Goal: Information Seeking & Learning: Learn about a topic

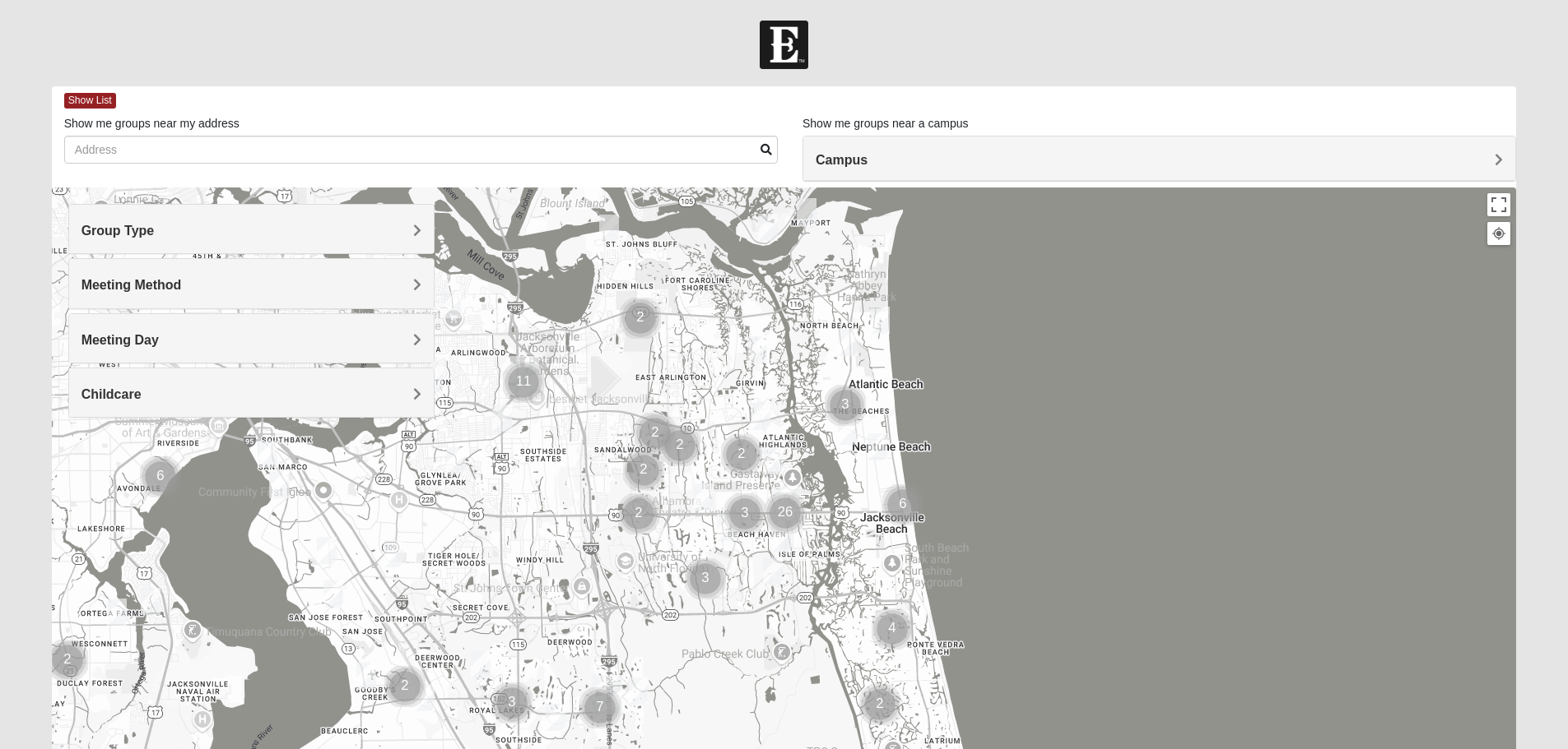
click at [155, 231] on span "Group Type" at bounding box center [117, 231] width 73 height 14
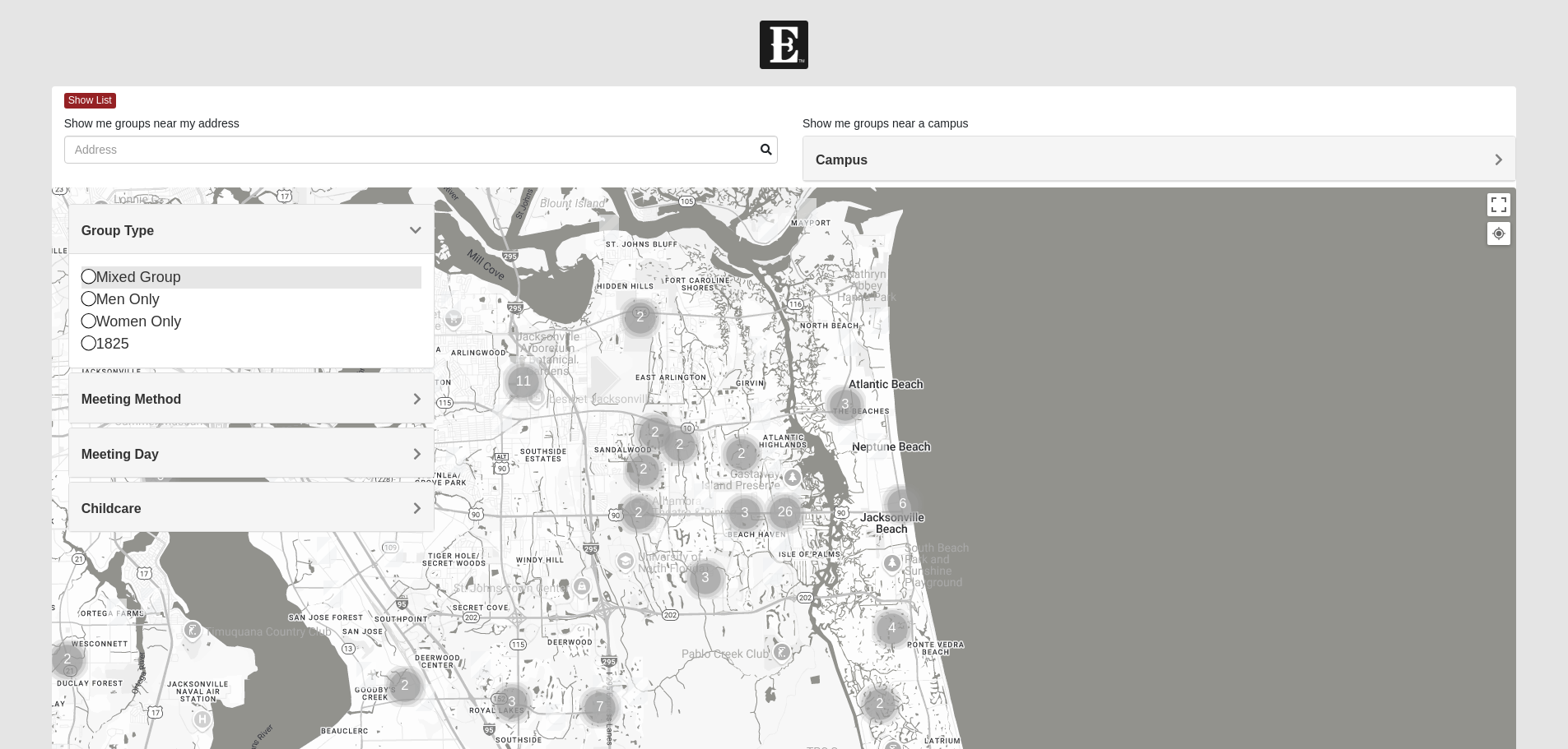
click at [86, 278] on icon at bounding box center [88, 276] width 15 height 15
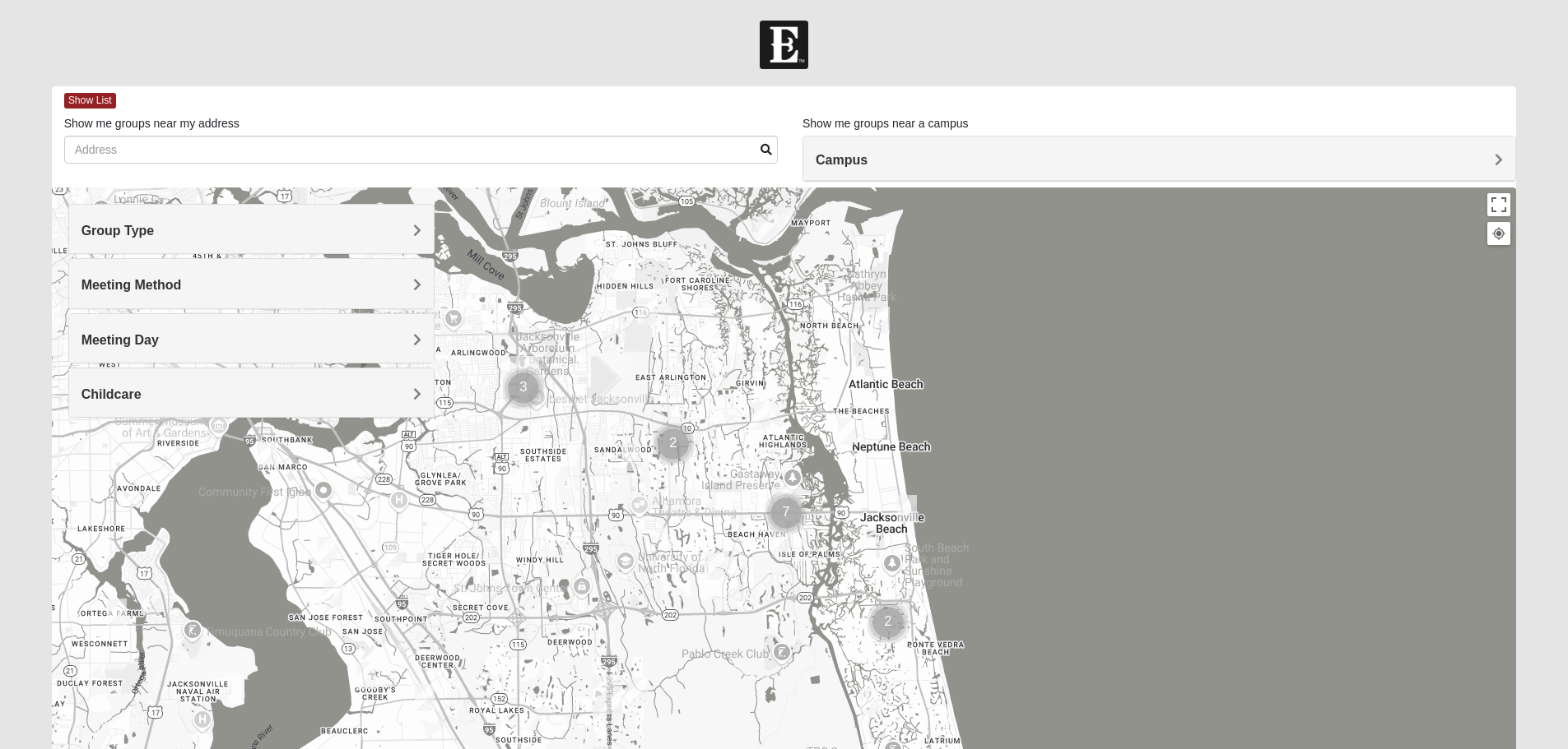
click at [161, 283] on span "Meeting Method" at bounding box center [131, 285] width 101 height 14
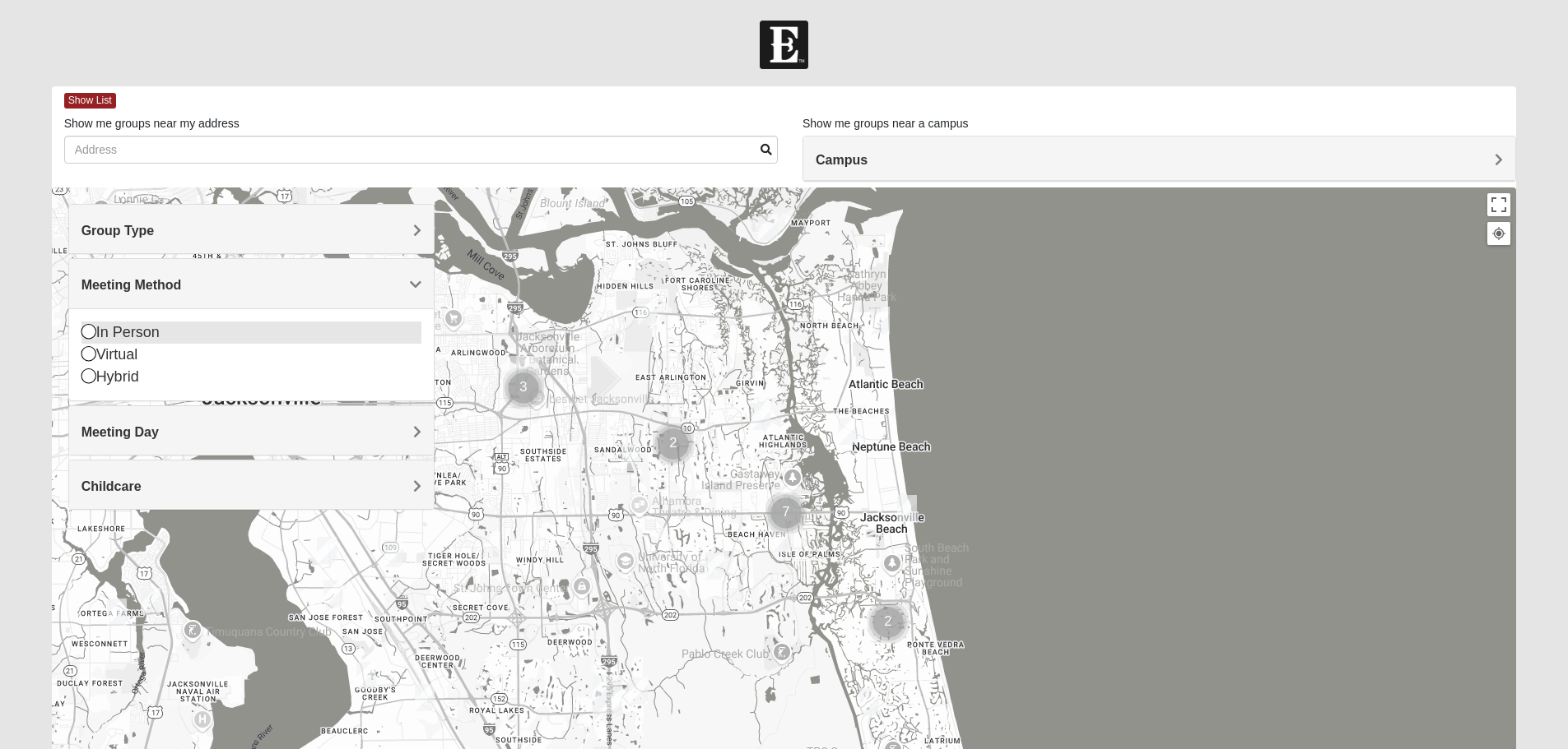
click at [93, 330] on icon at bounding box center [88, 330] width 15 height 15
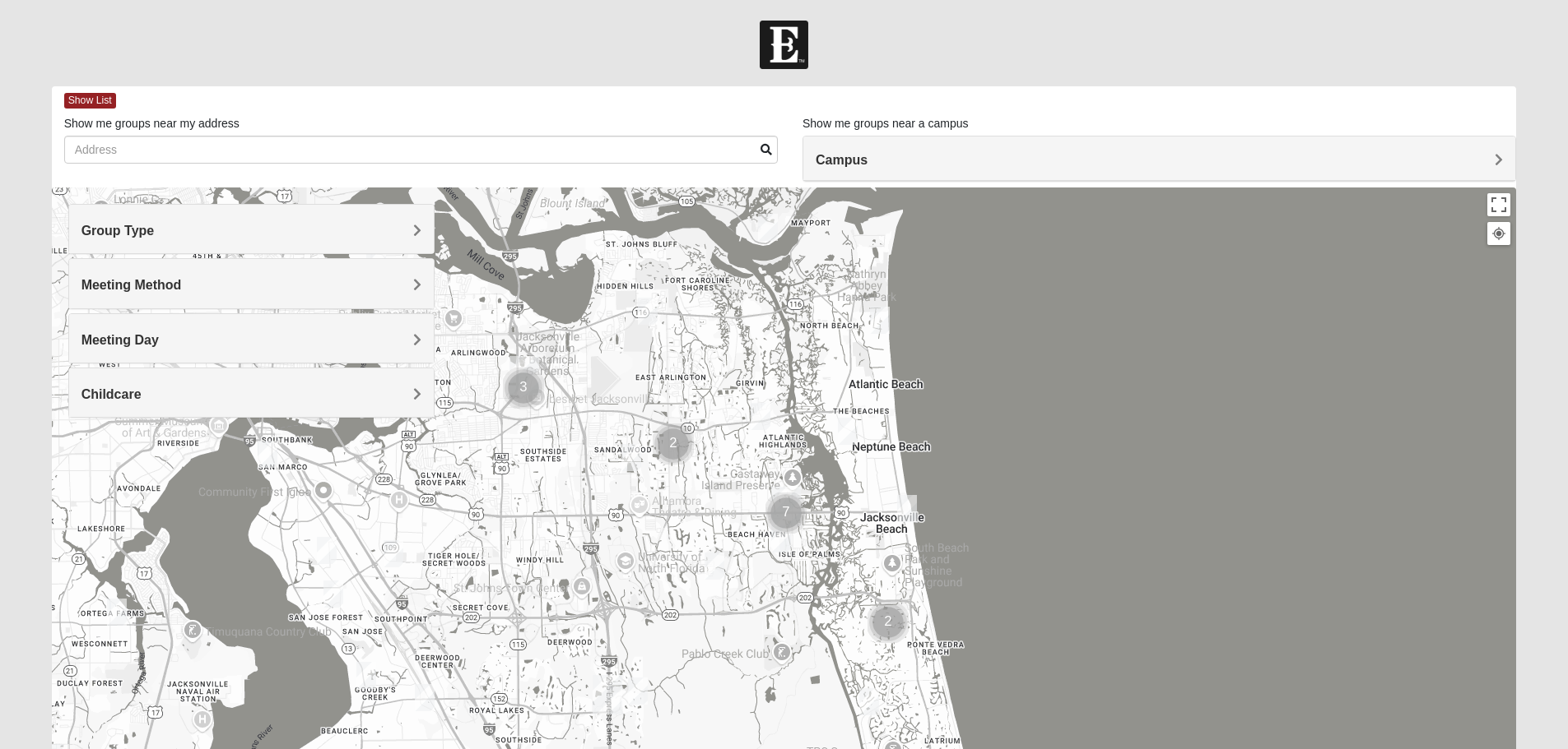
click at [134, 343] on span "Meeting Day" at bounding box center [119, 340] width 77 height 14
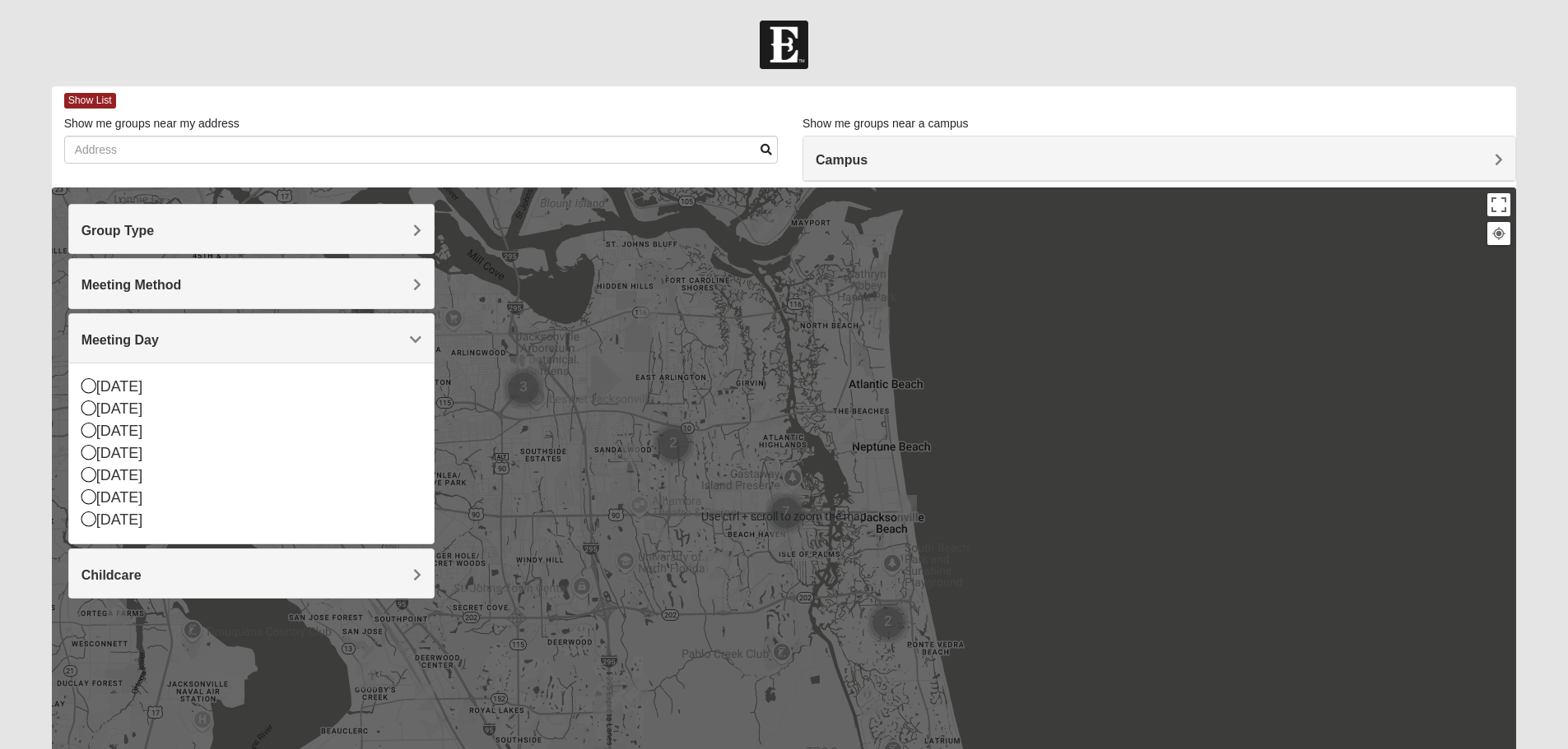
click at [158, 343] on span "Meeting Day" at bounding box center [119, 340] width 77 height 14
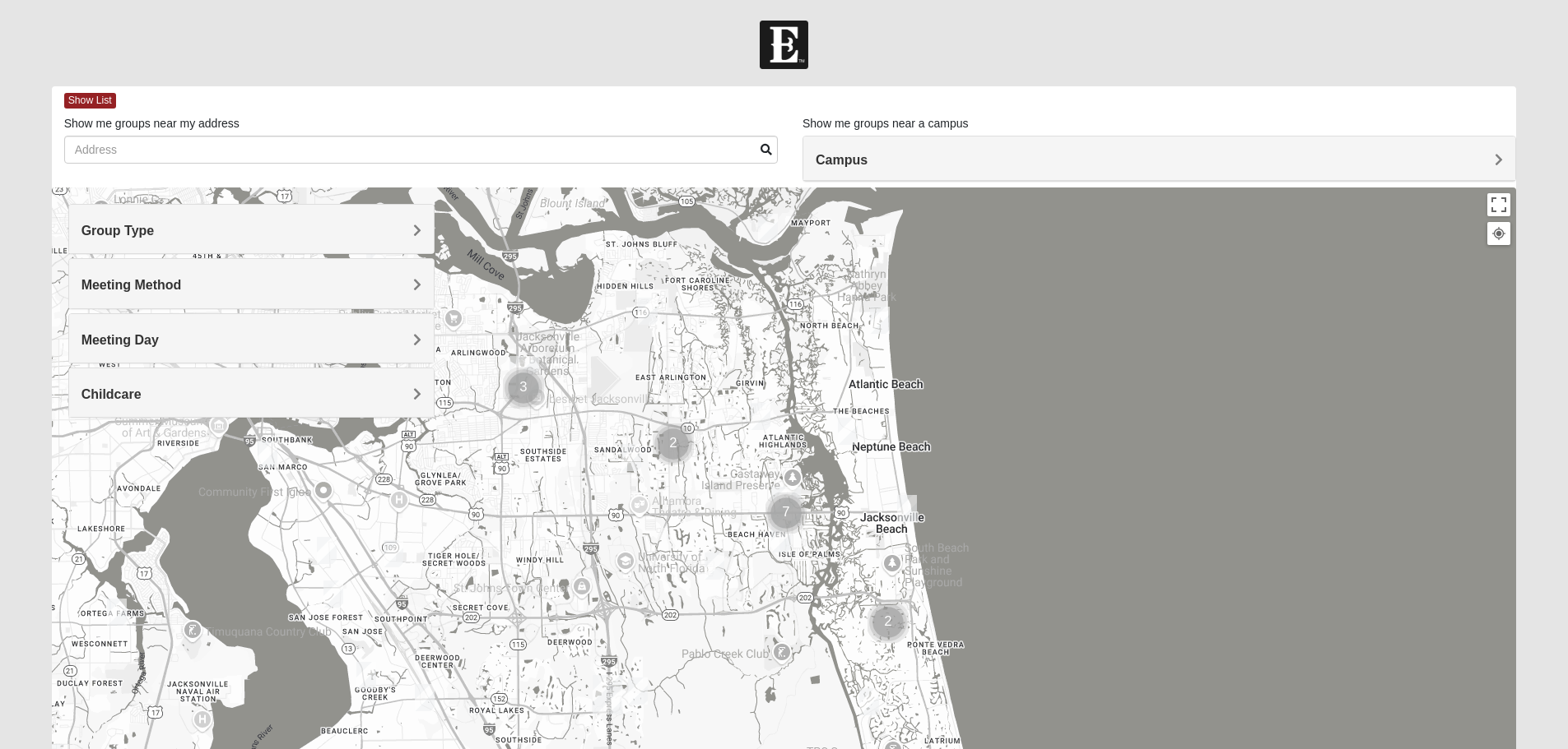
click at [424, 228] on div "Group Type" at bounding box center [251, 229] width 365 height 49
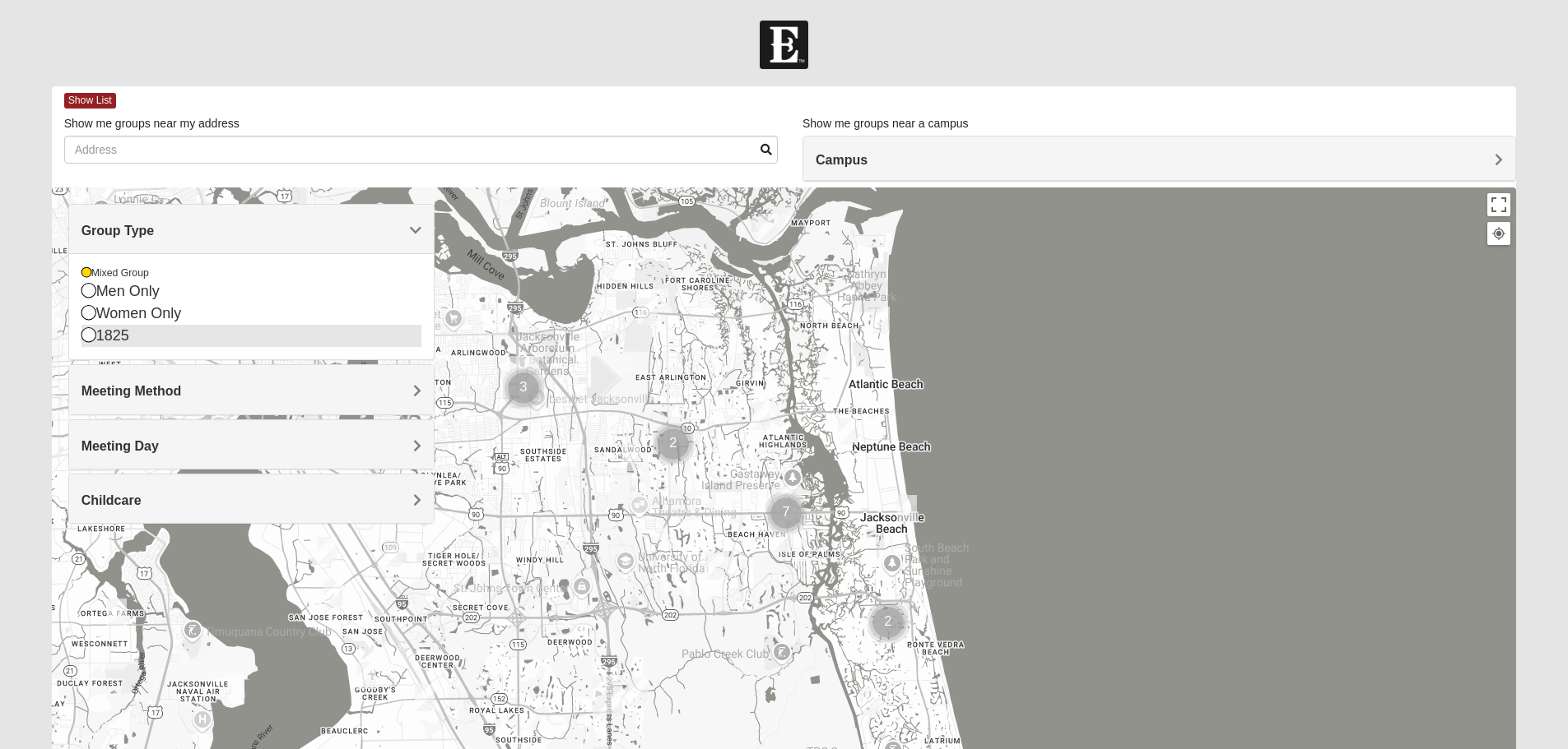
click at [95, 335] on icon at bounding box center [88, 334] width 15 height 15
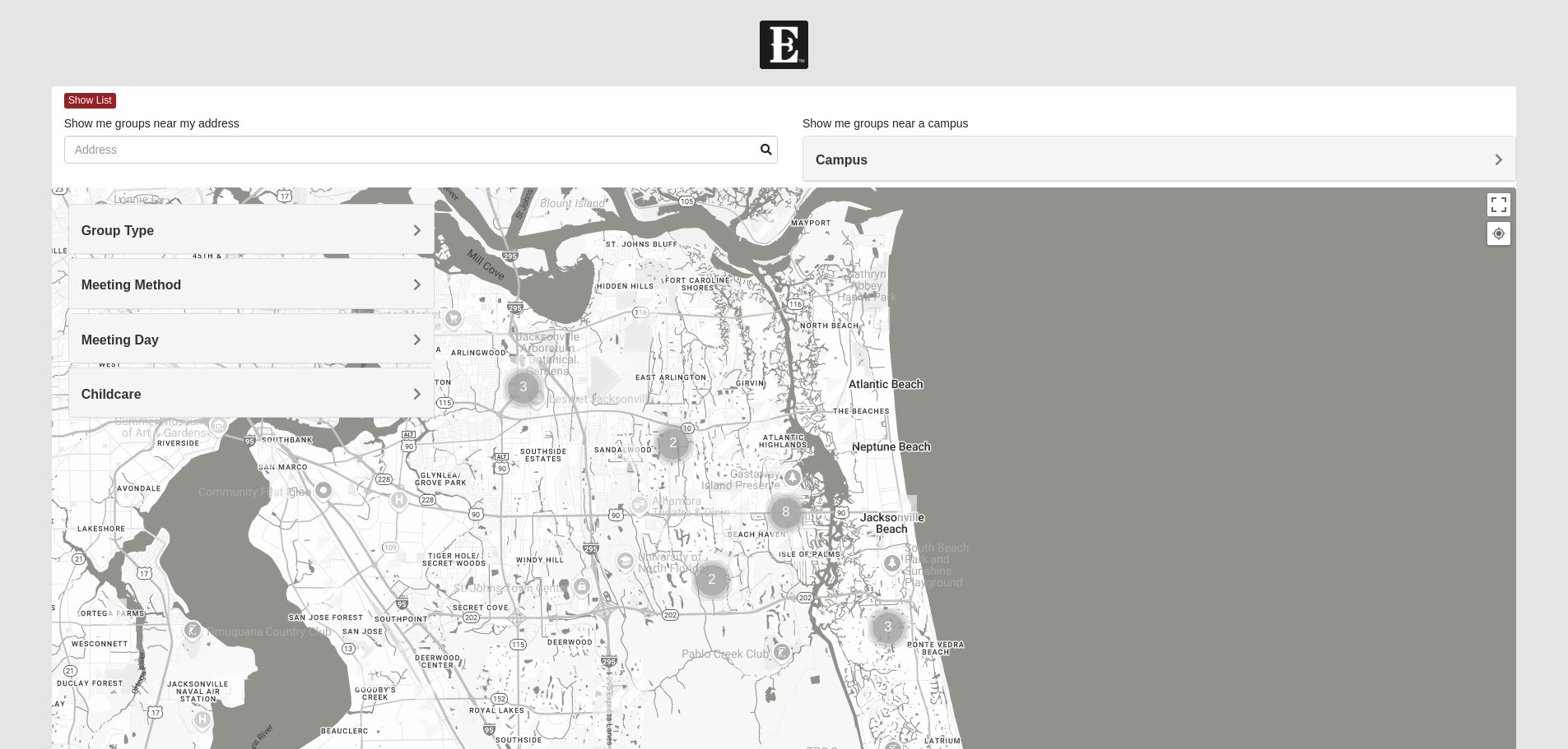
click at [348, 225] on h4 "Group Type" at bounding box center [250, 231] width 339 height 16
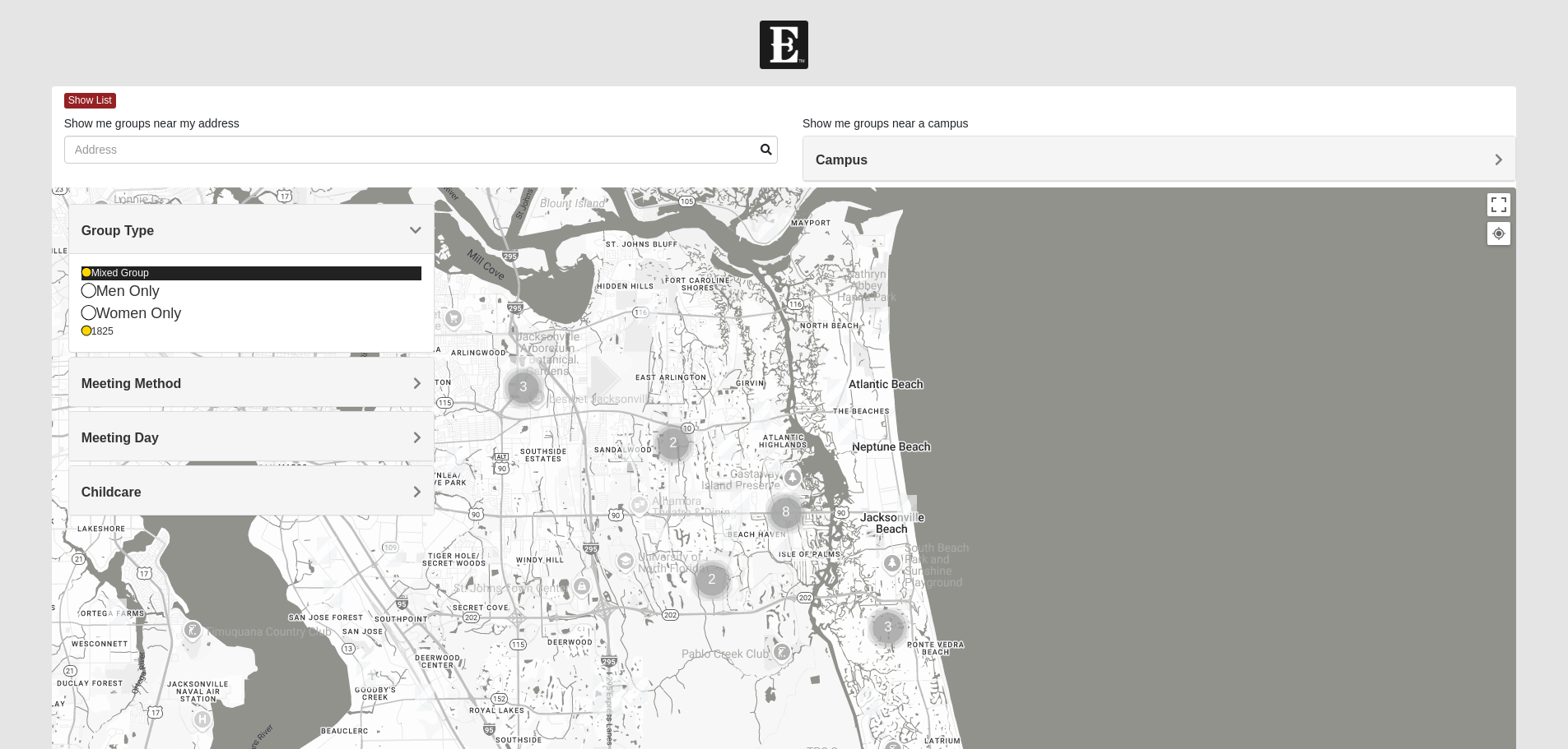
click at [88, 272] on icon at bounding box center [86, 273] width 10 height 10
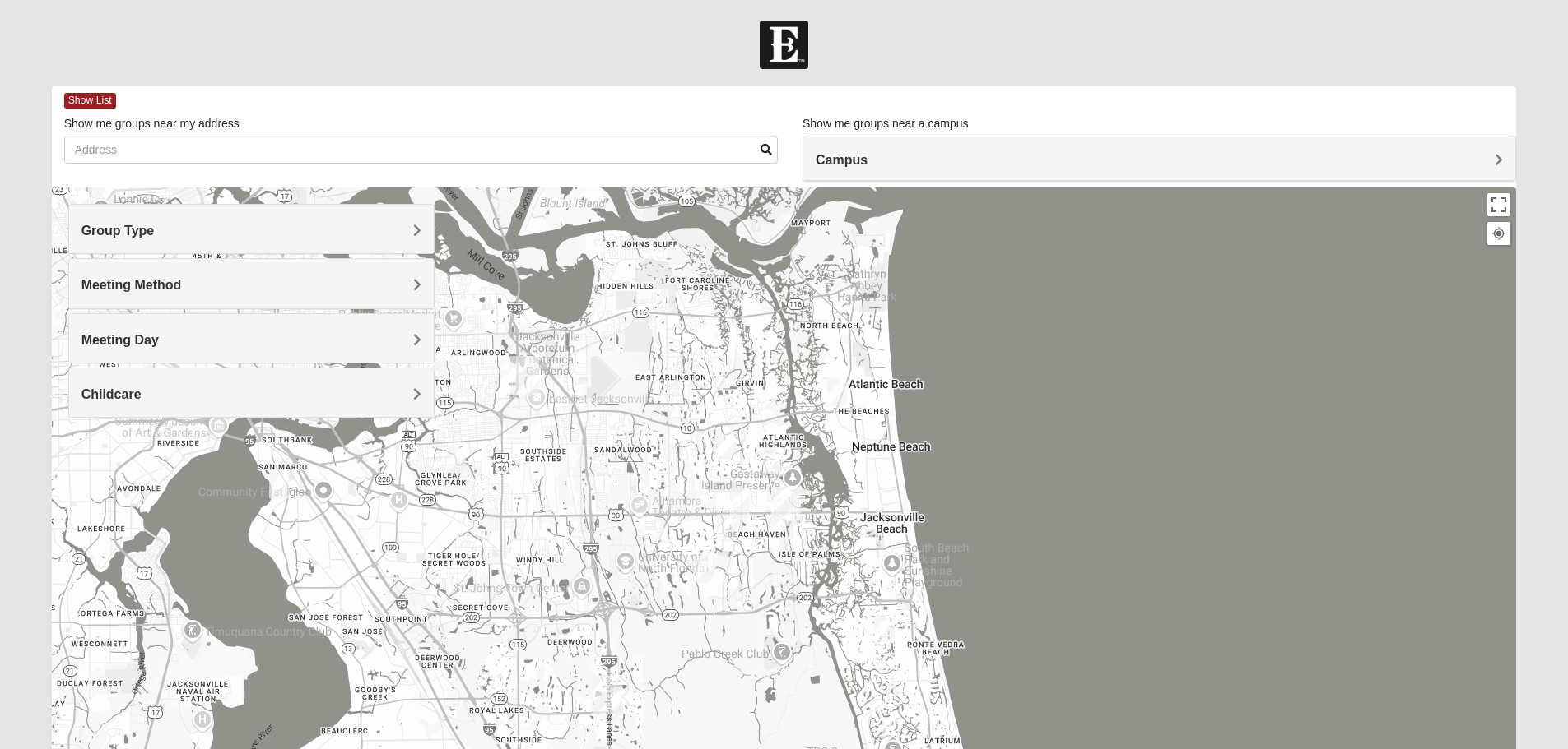
click at [402, 230] on h4 "Group Type" at bounding box center [250, 231] width 339 height 16
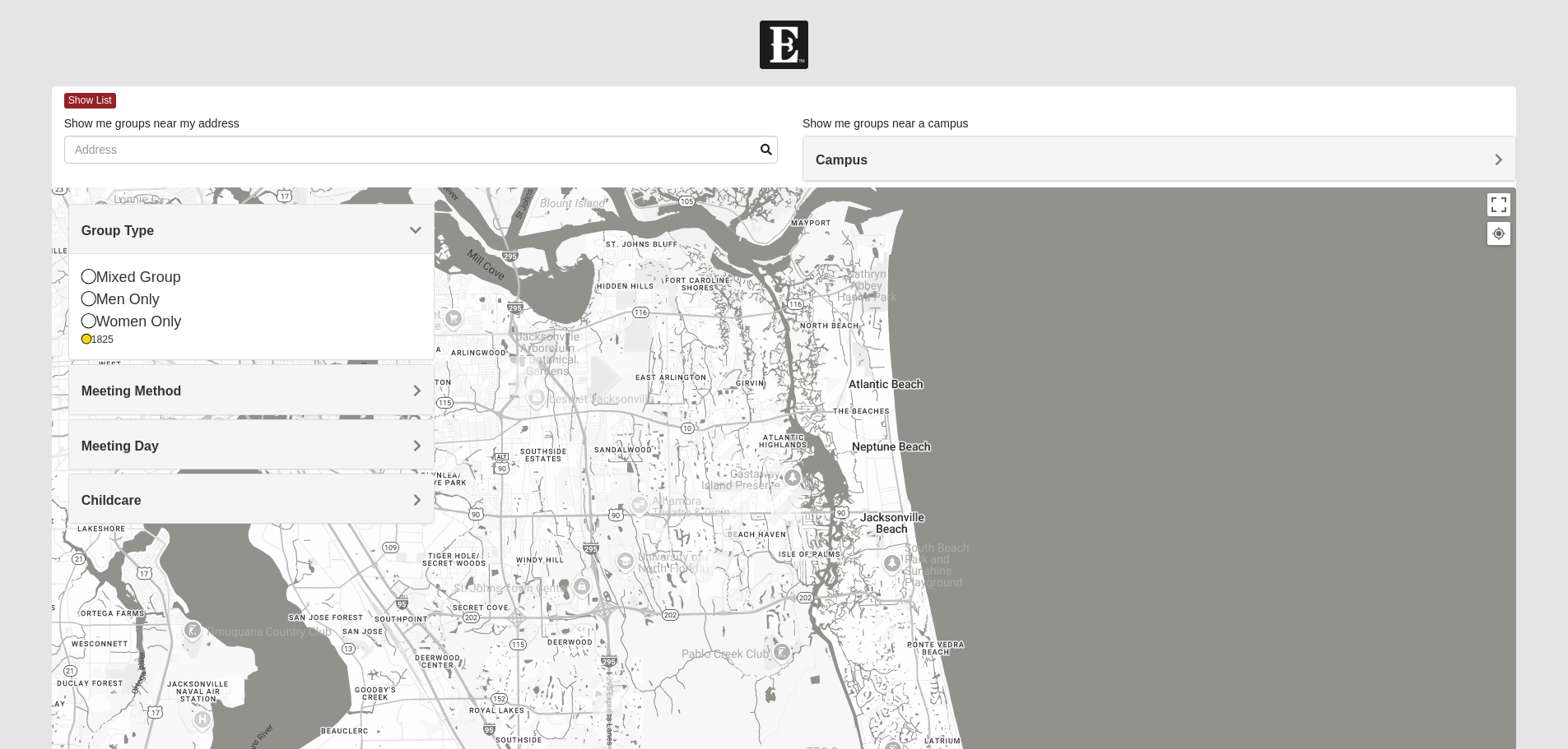
click at [272, 377] on div "Meeting Method" at bounding box center [251, 390] width 365 height 49
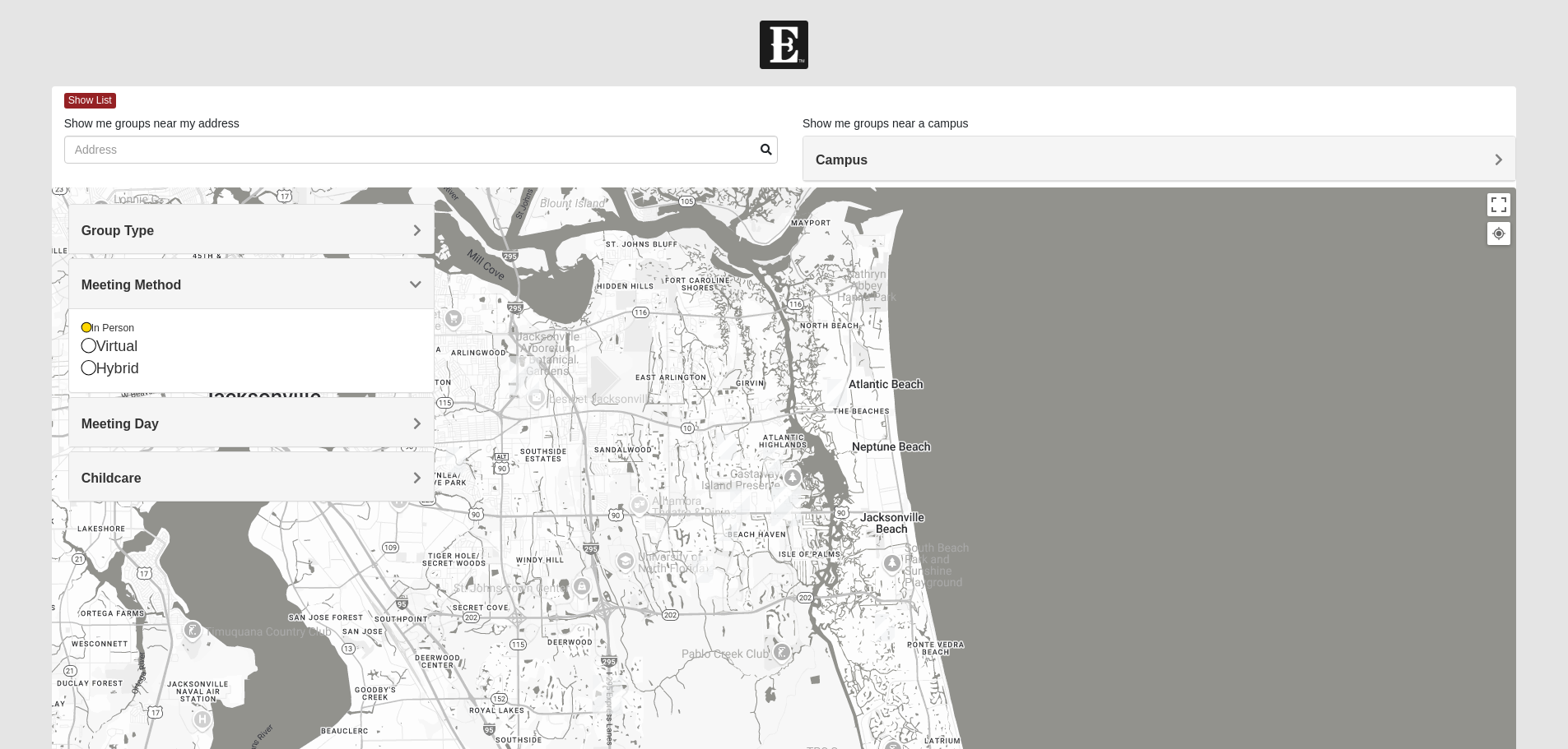
click at [213, 420] on h4 "Meeting Day" at bounding box center [250, 424] width 339 height 16
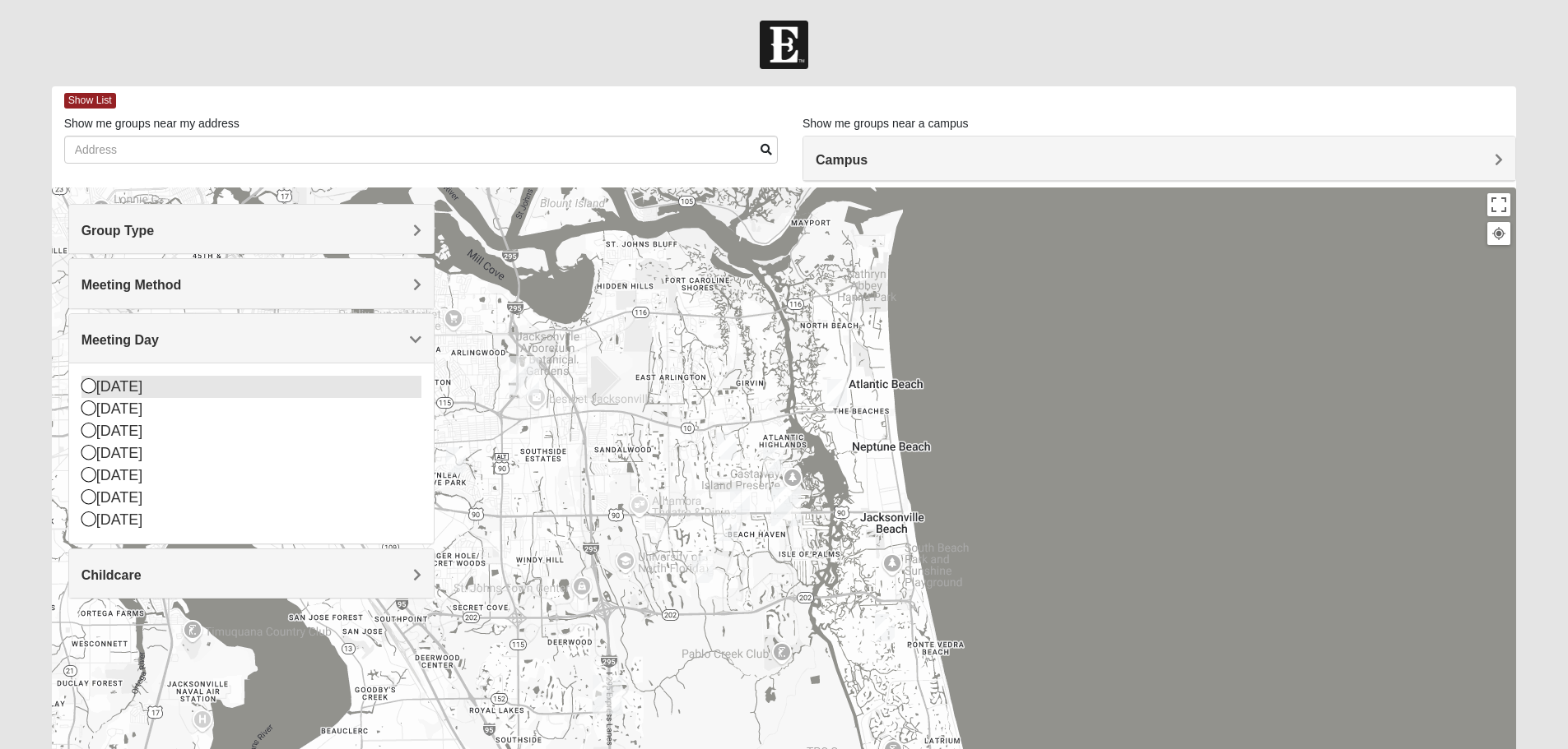
click at [139, 395] on div "[DATE]" at bounding box center [250, 386] width 339 height 22
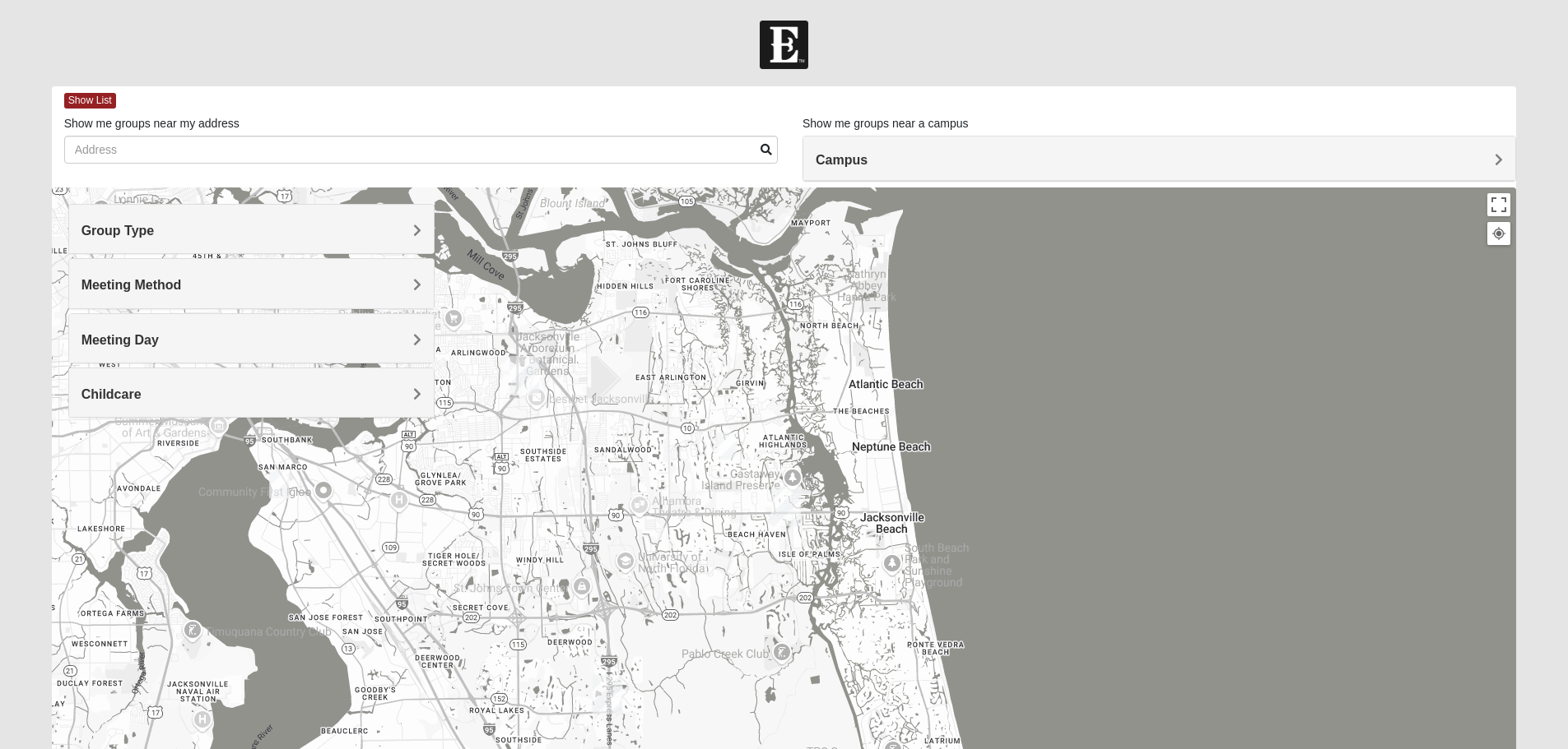
click at [190, 343] on h4 "Meeting Day" at bounding box center [250, 340] width 339 height 16
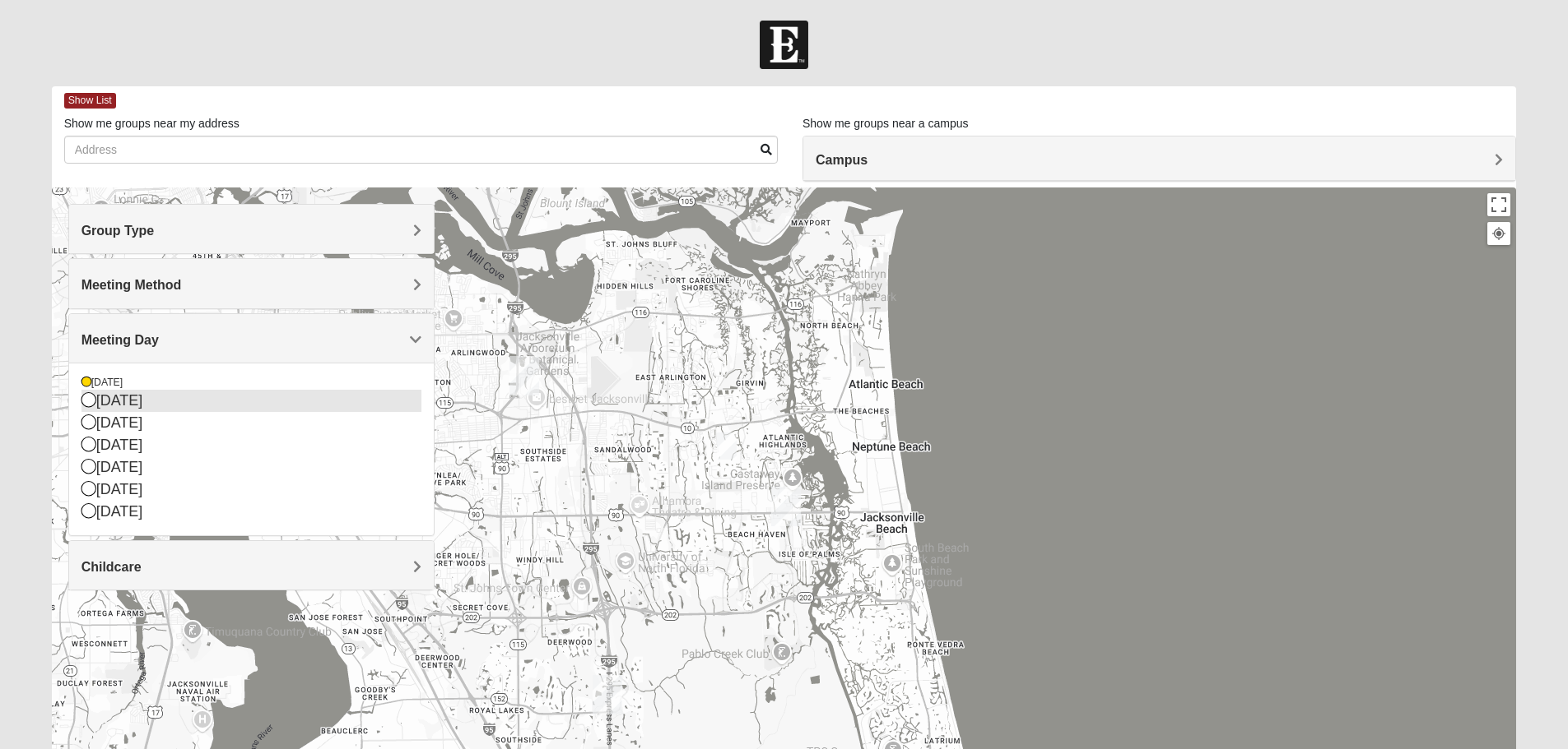
click at [136, 398] on div "[DATE]" at bounding box center [250, 401] width 339 height 22
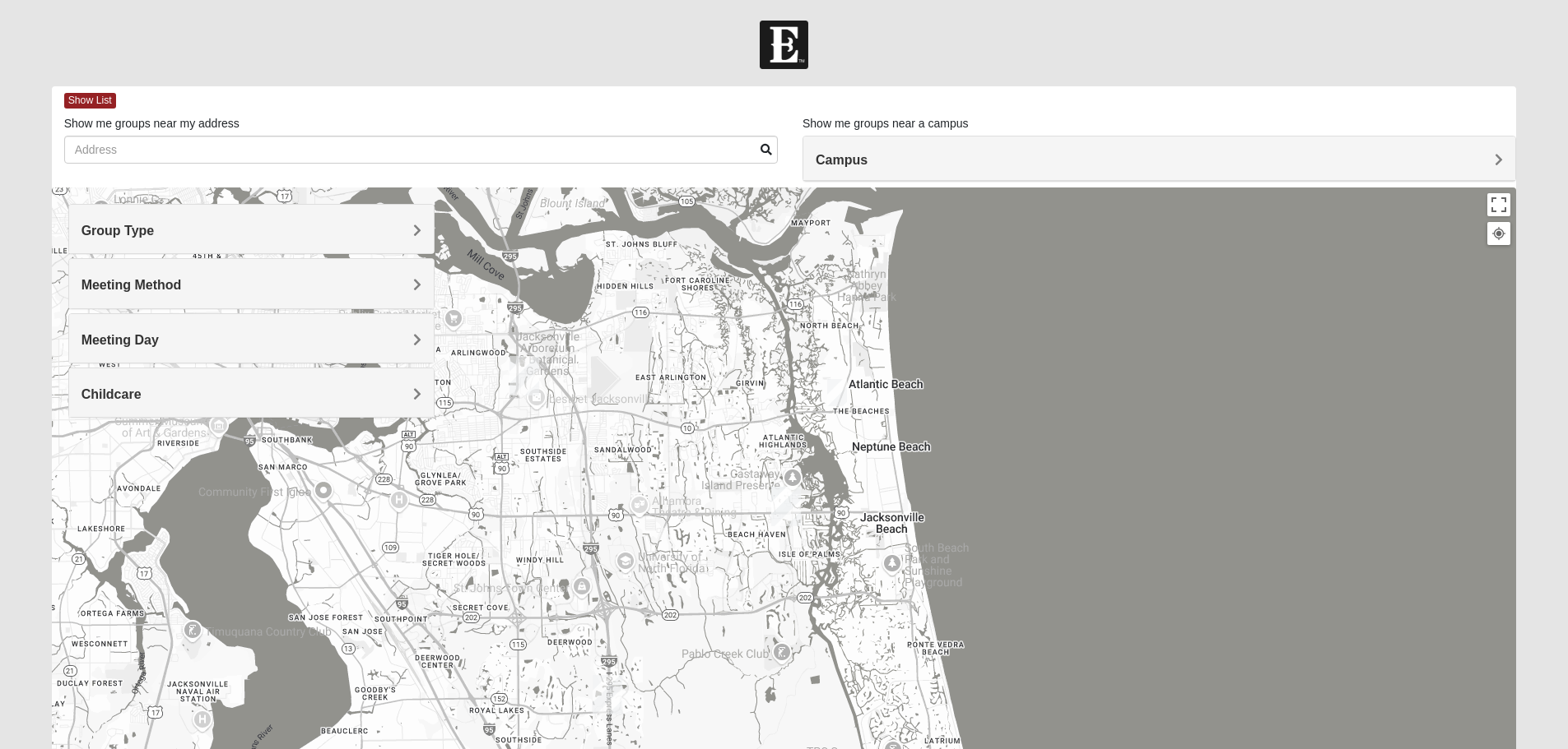
click at [174, 339] on h4 "Meeting Day" at bounding box center [250, 340] width 339 height 16
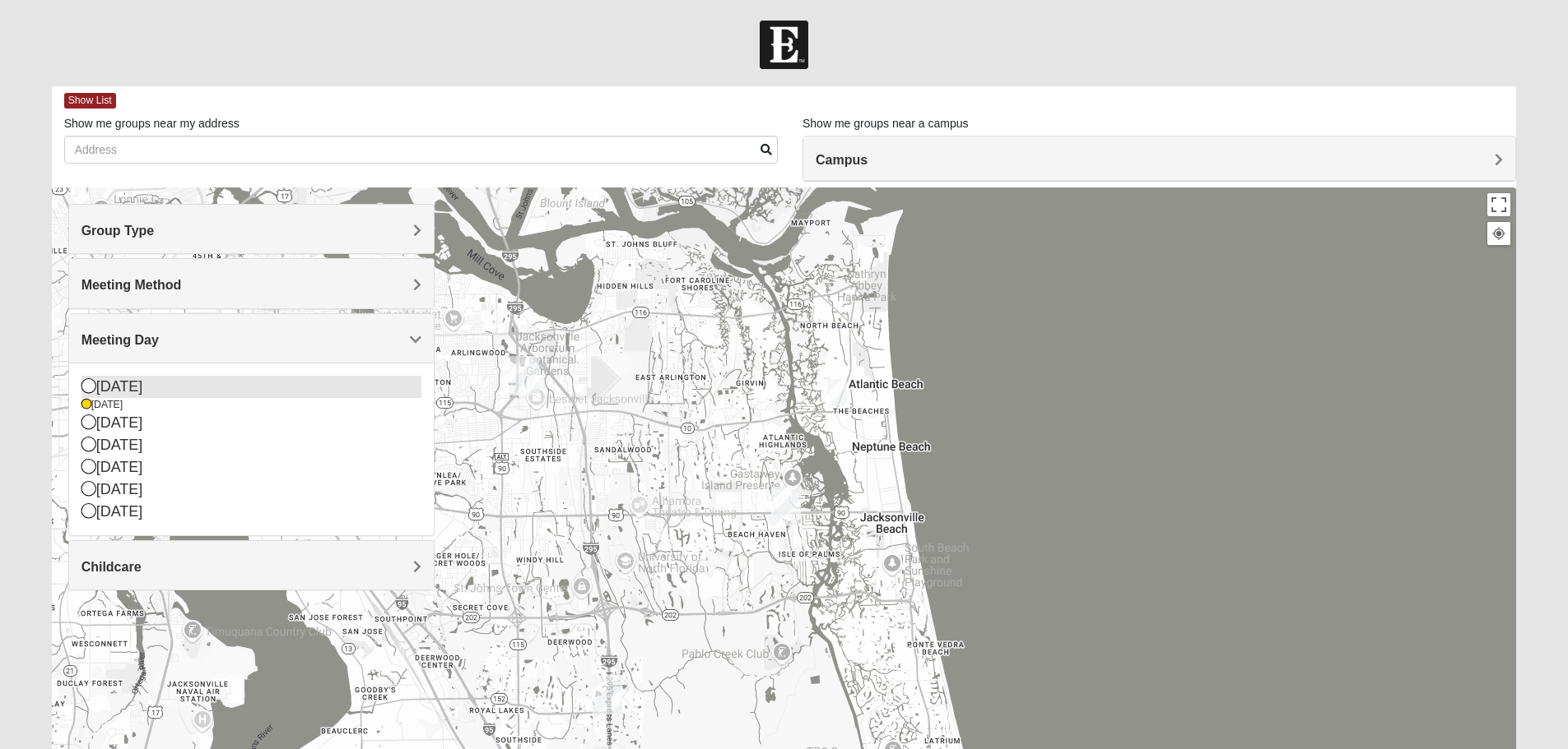
click at [96, 384] on div "[DATE]" at bounding box center [250, 386] width 339 height 22
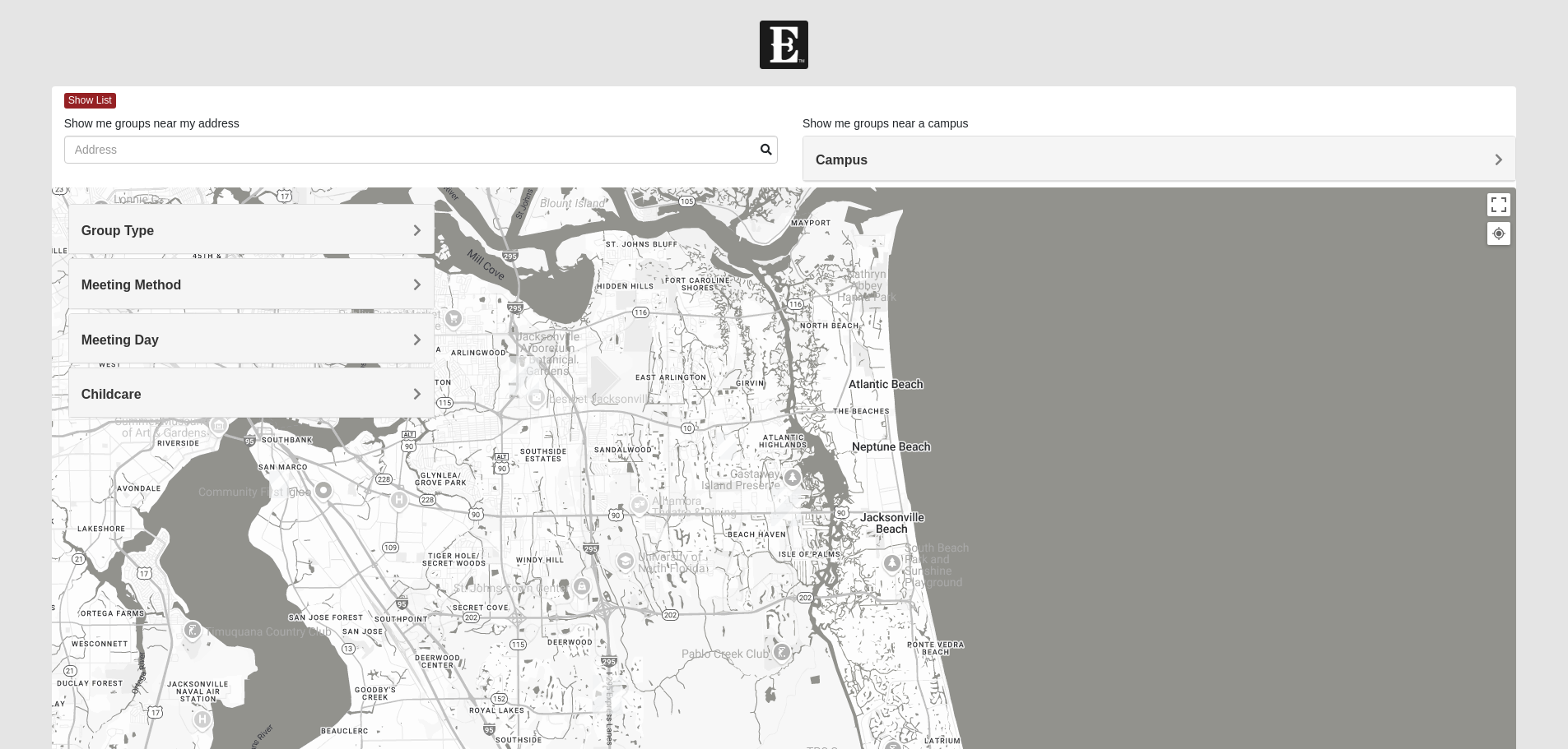
click at [122, 337] on span "Meeting Day" at bounding box center [119, 340] width 77 height 14
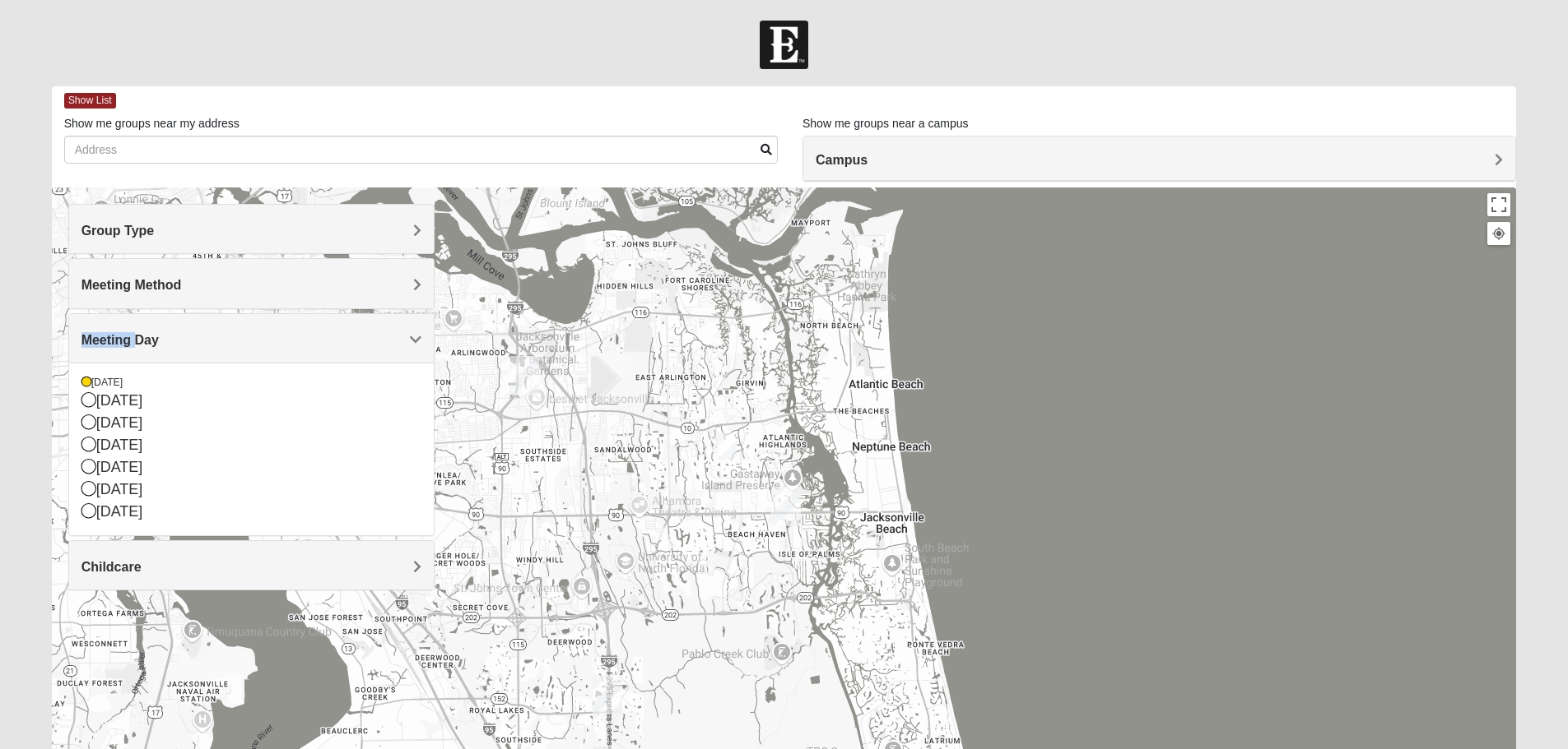
click at [122, 337] on span "Meeting Day" at bounding box center [119, 340] width 77 height 14
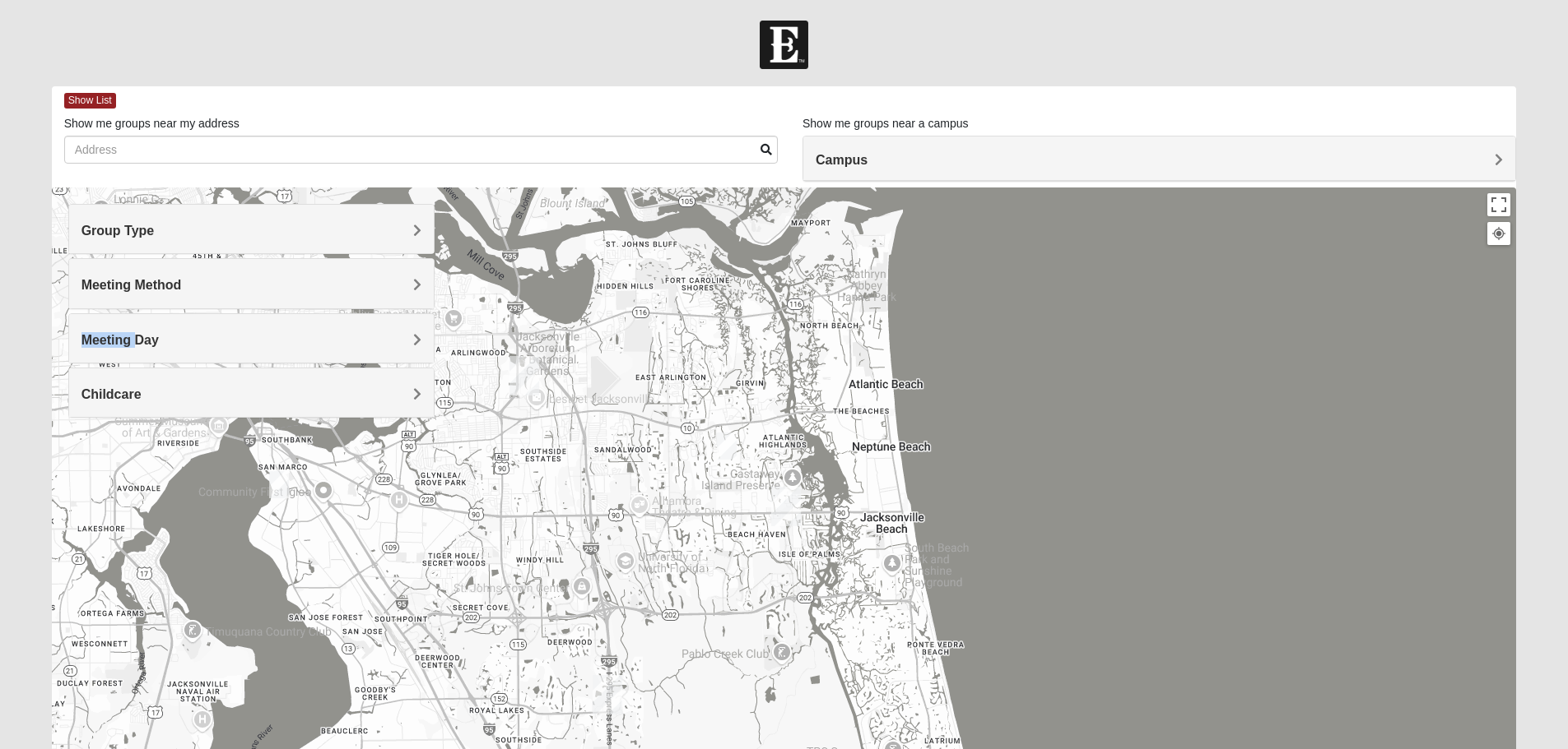
click at [122, 337] on span "Meeting Day" at bounding box center [119, 340] width 77 height 14
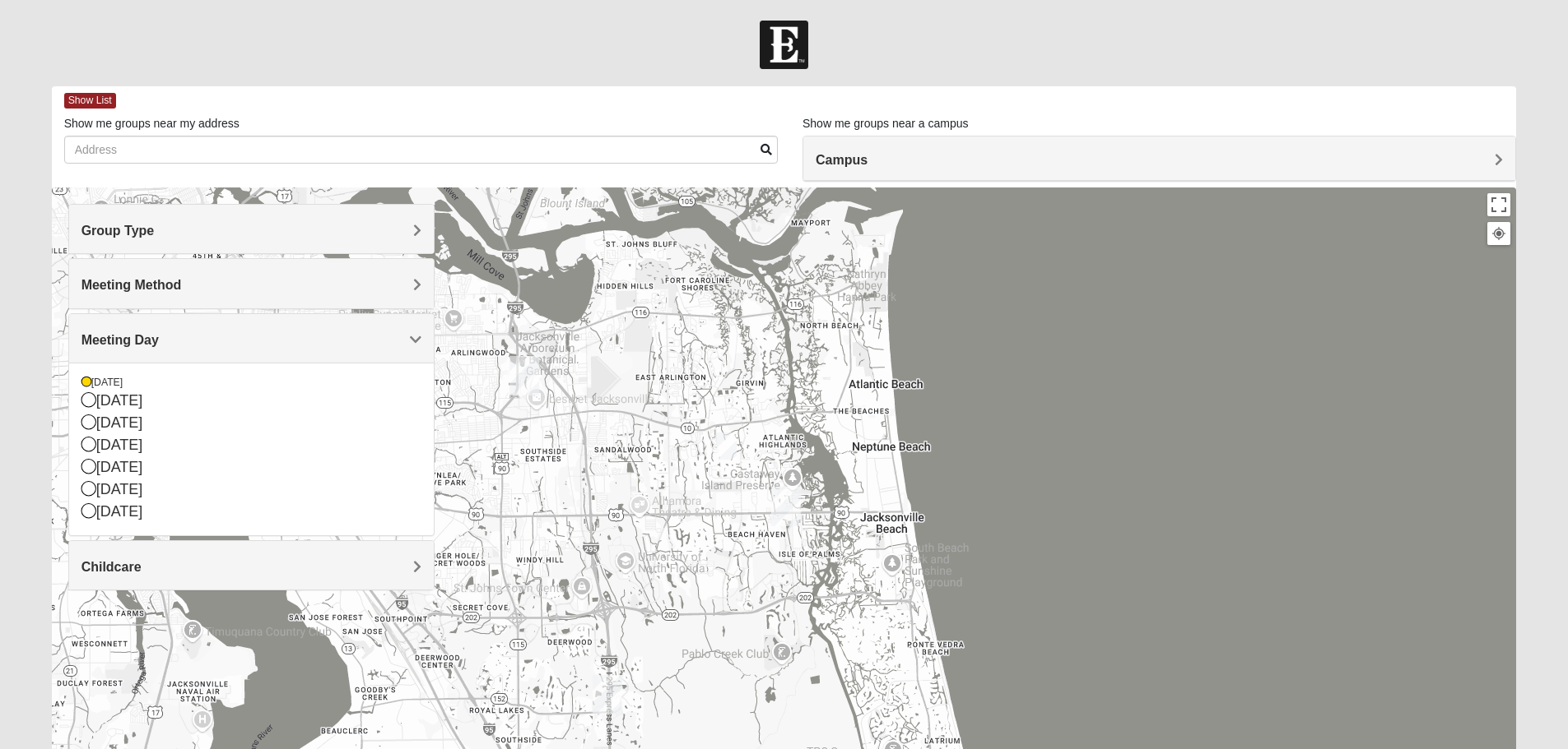
click at [127, 571] on span "Childcare" at bounding box center [111, 567] width 60 height 14
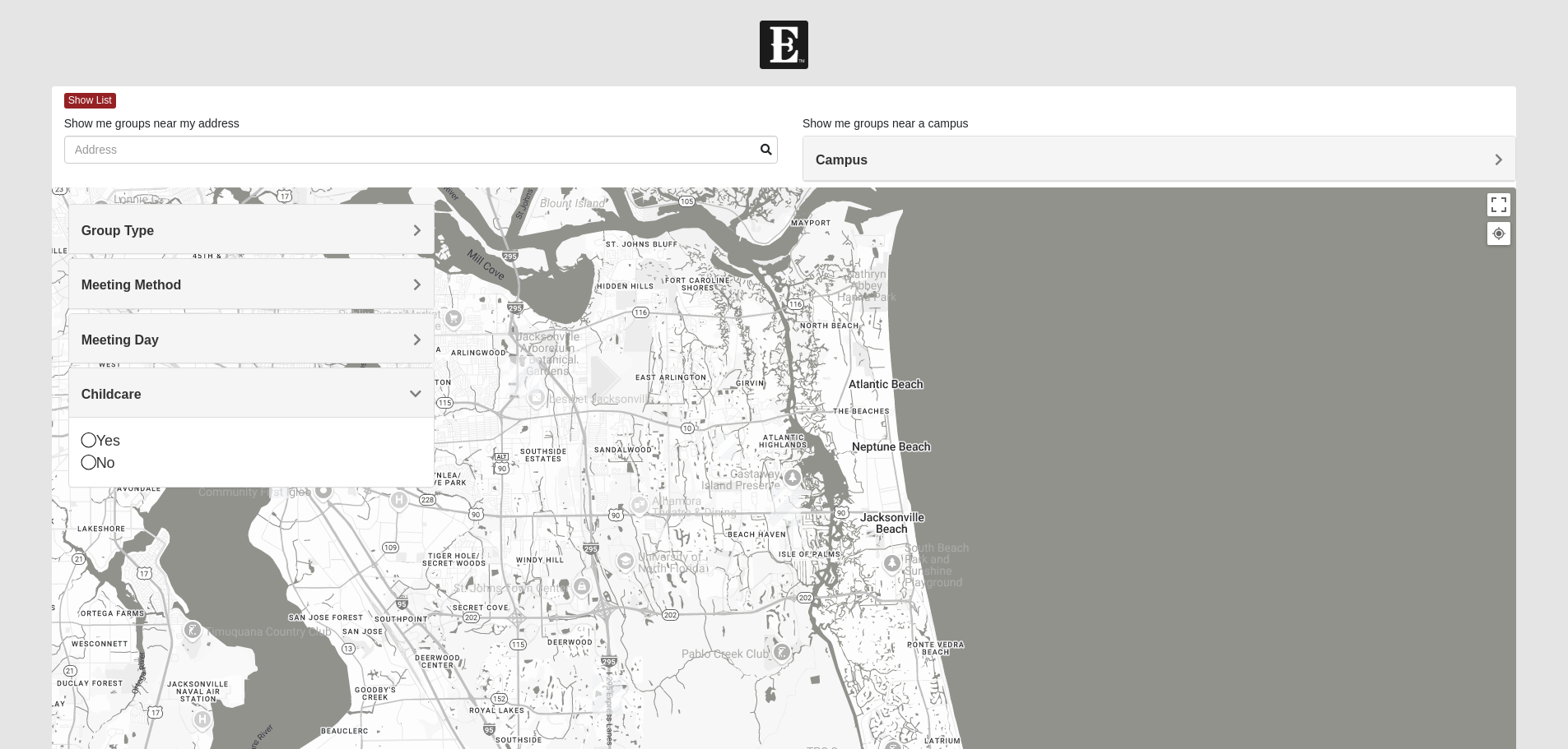
click at [166, 386] on h4 "Childcare" at bounding box center [250, 394] width 339 height 16
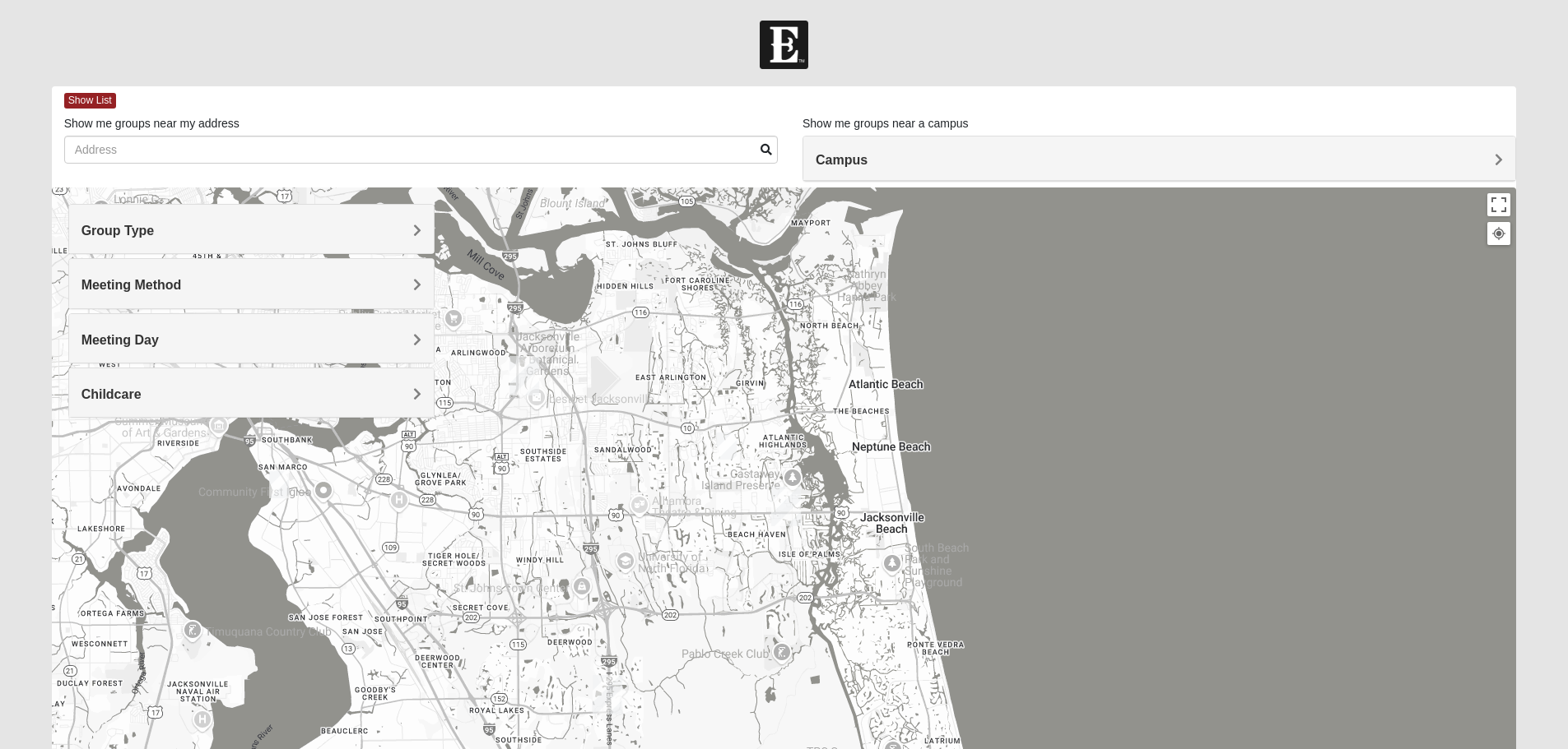
click at [166, 344] on h4 "Meeting Day" at bounding box center [250, 340] width 339 height 16
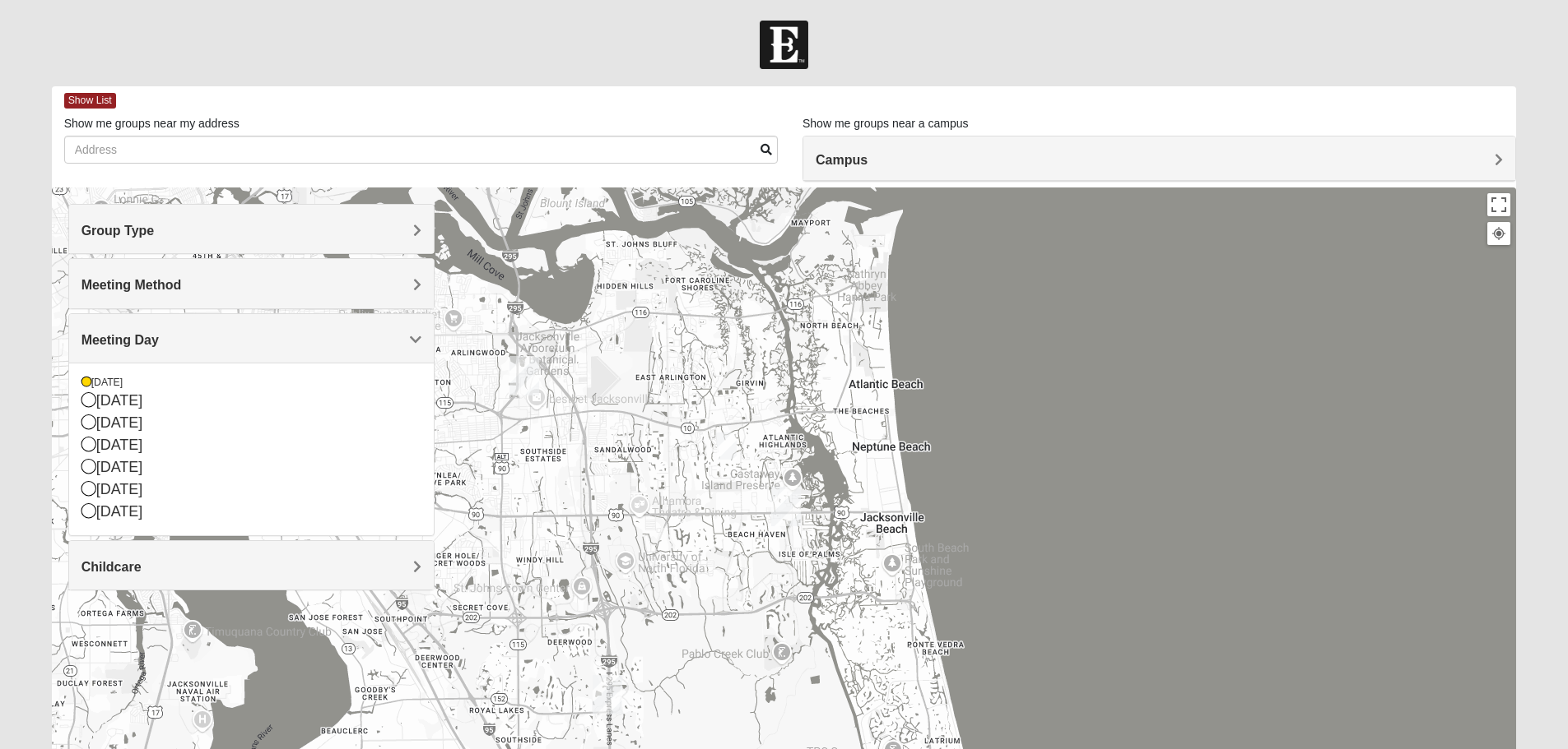
click at [174, 326] on div "Meeting Day" at bounding box center [251, 338] width 365 height 49
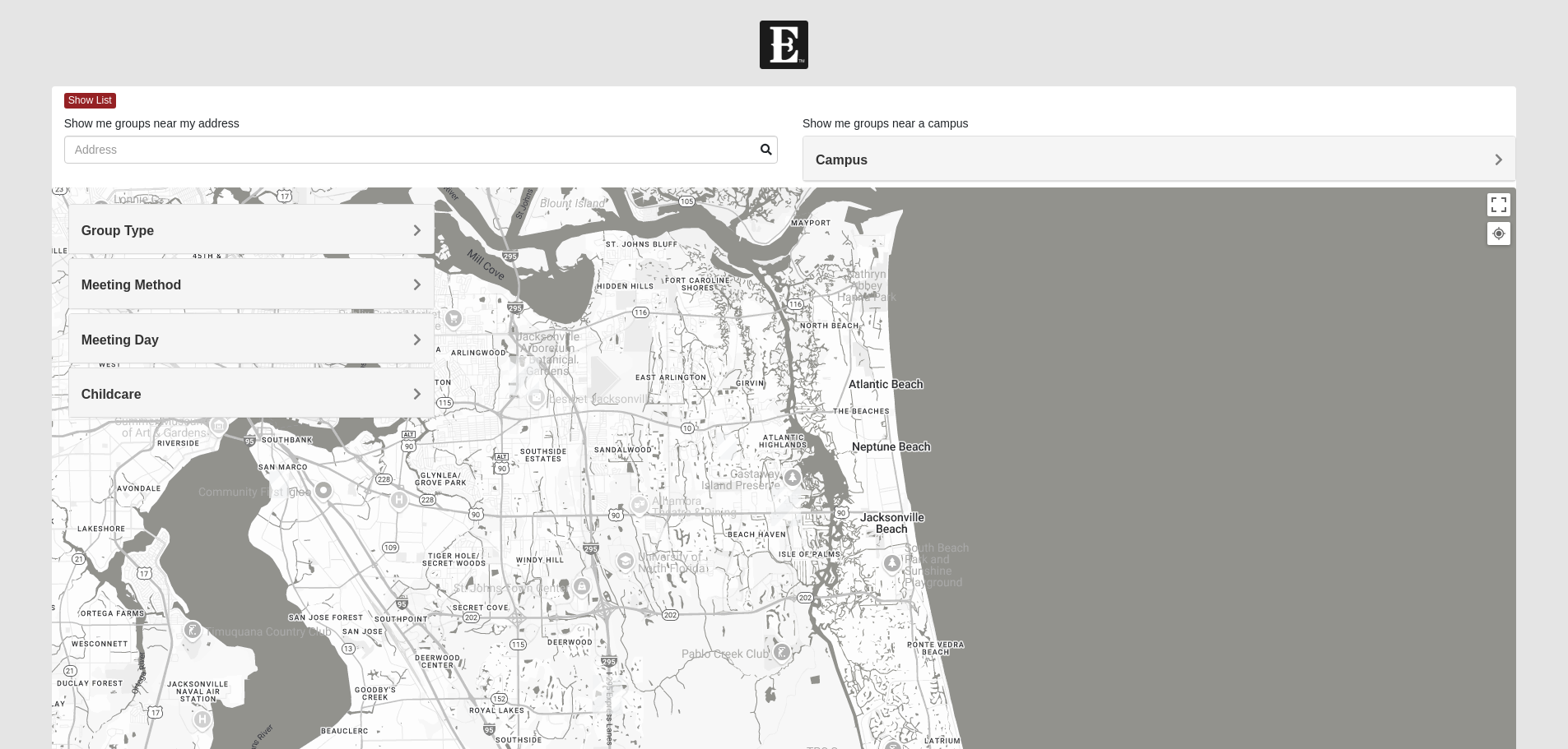
click at [1012, 145] on div "Campus" at bounding box center [1159, 158] width 712 height 44
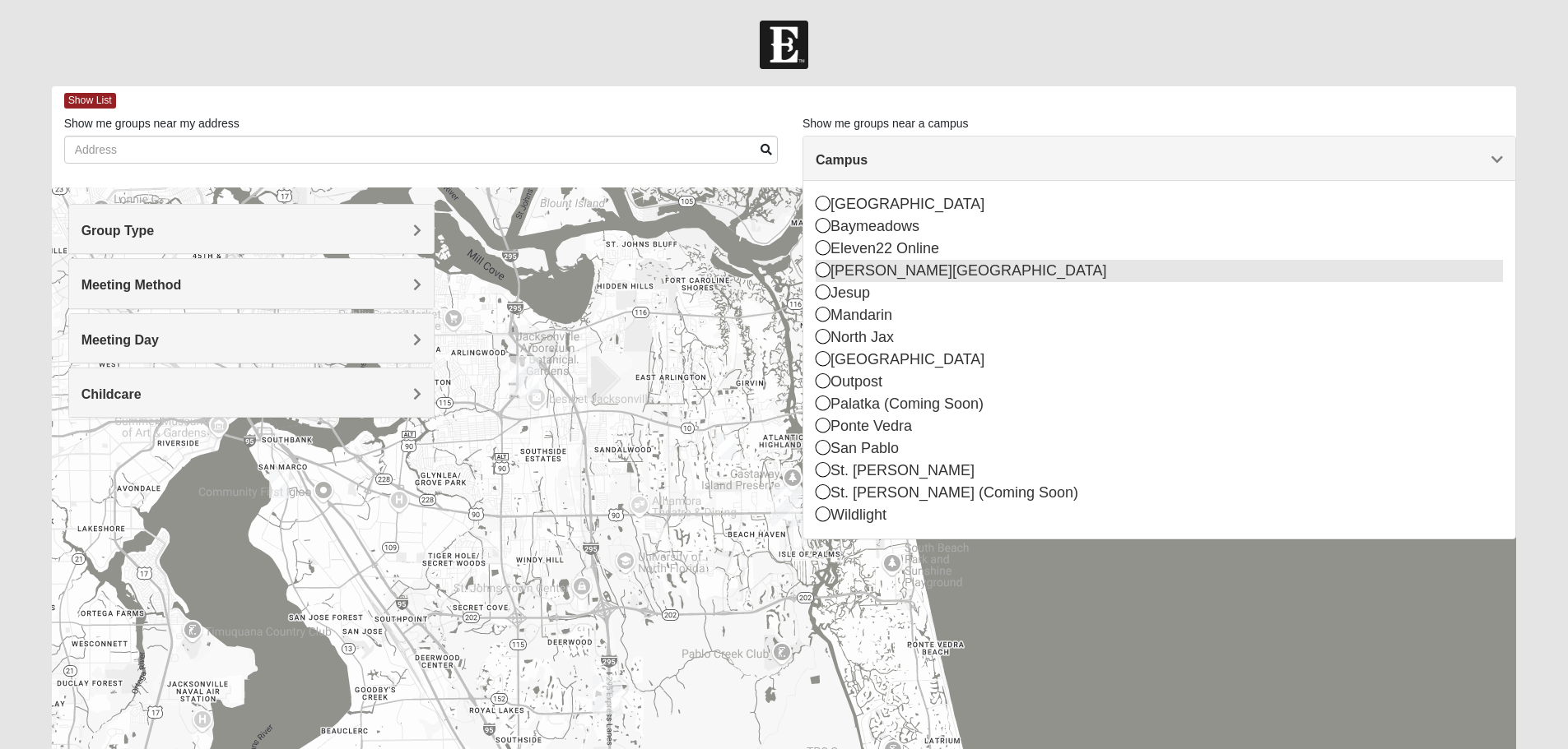
click at [924, 276] on div "[PERSON_NAME][GEOGRAPHIC_DATA]" at bounding box center [1159, 271] width 688 height 22
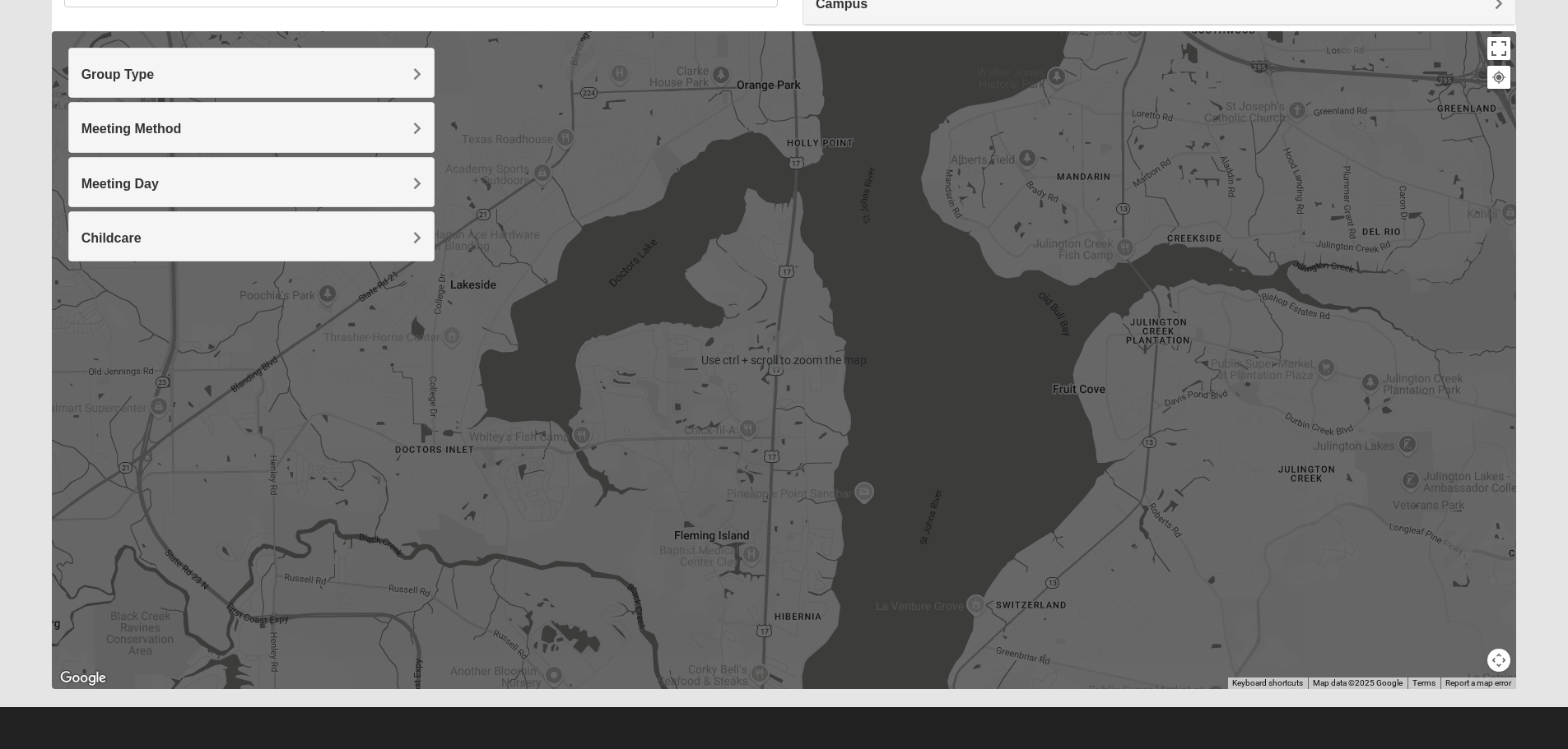
scroll to position [74, 0]
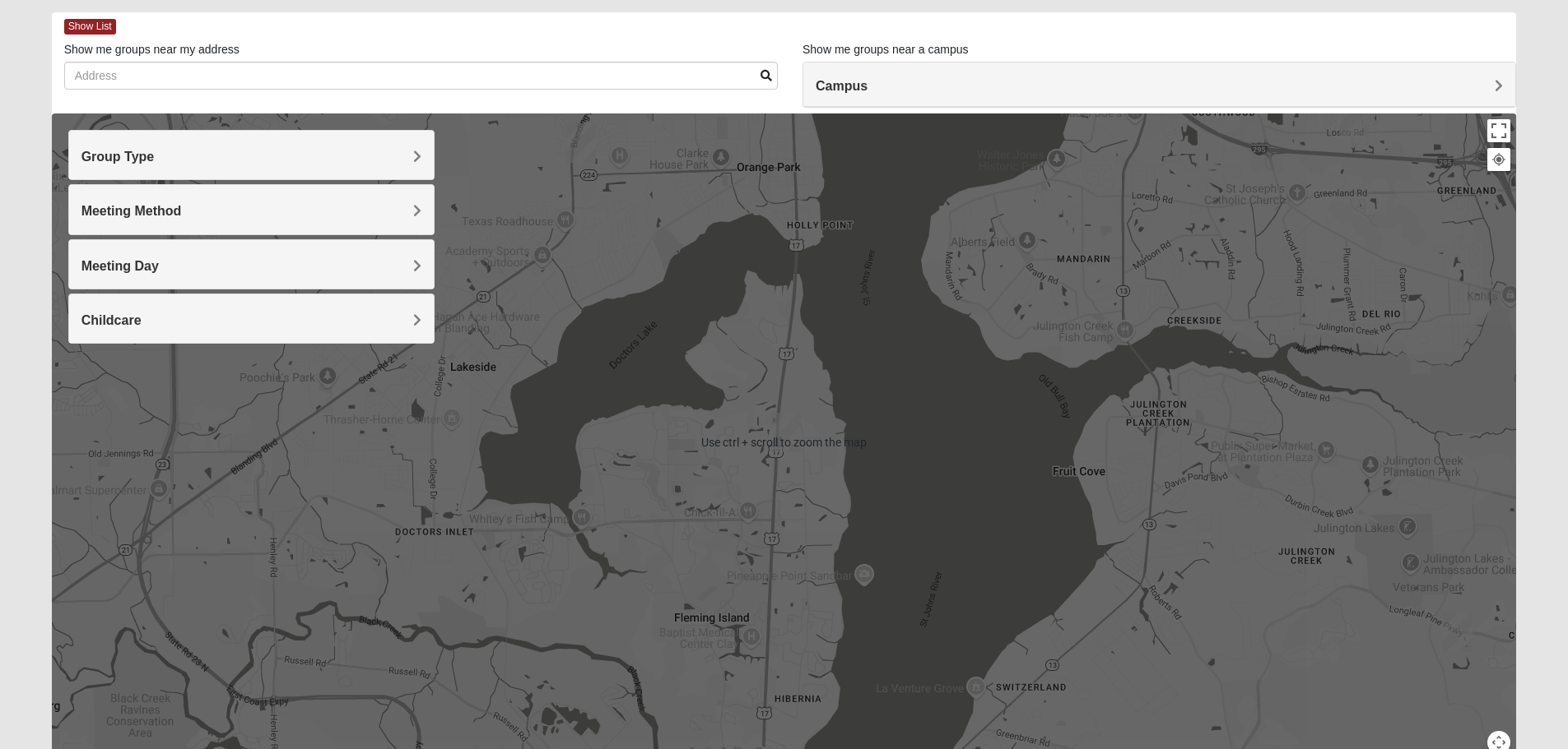
click at [299, 204] on h4 "Meeting Method" at bounding box center [250, 211] width 339 height 16
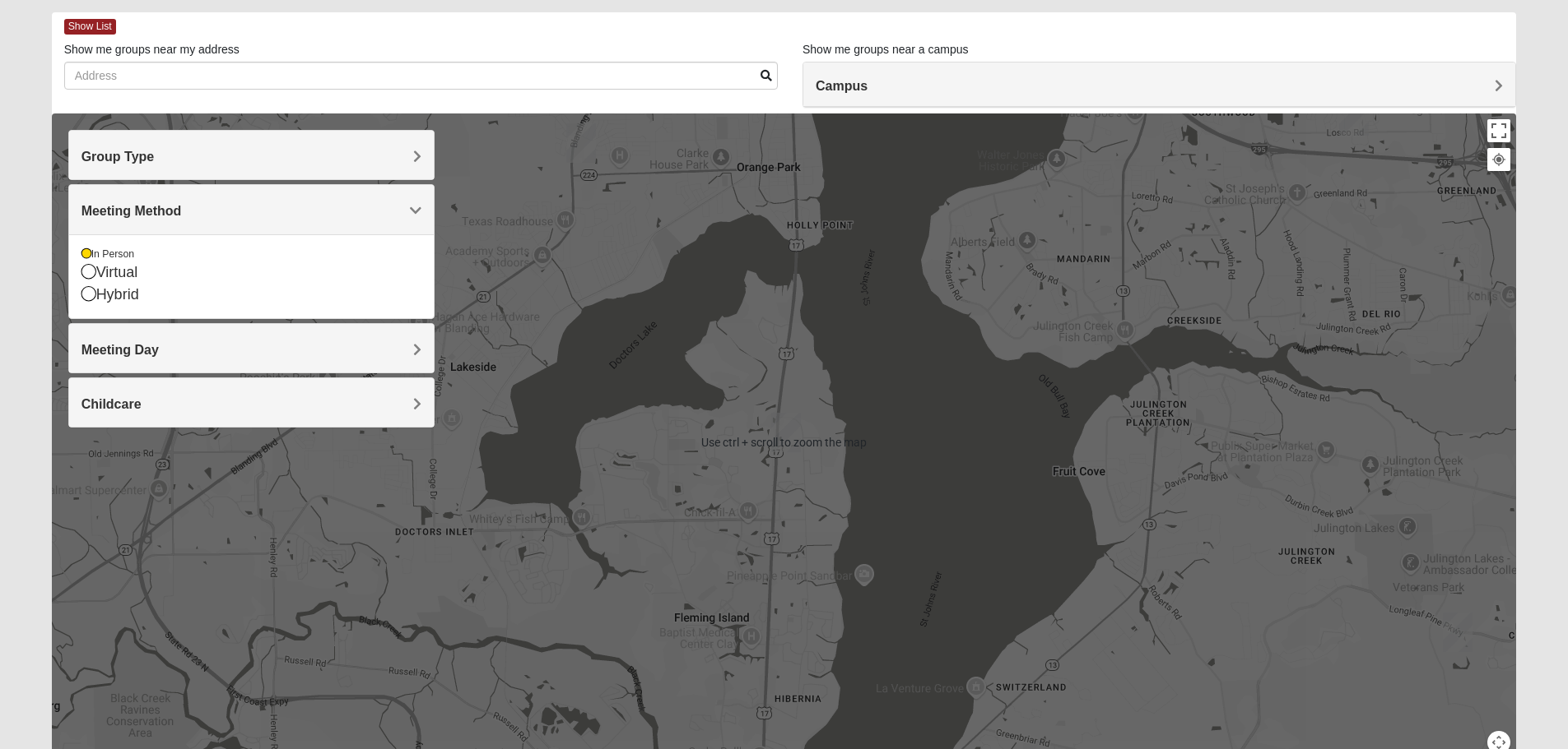
click at [299, 204] on h4 "Meeting Method" at bounding box center [250, 211] width 339 height 16
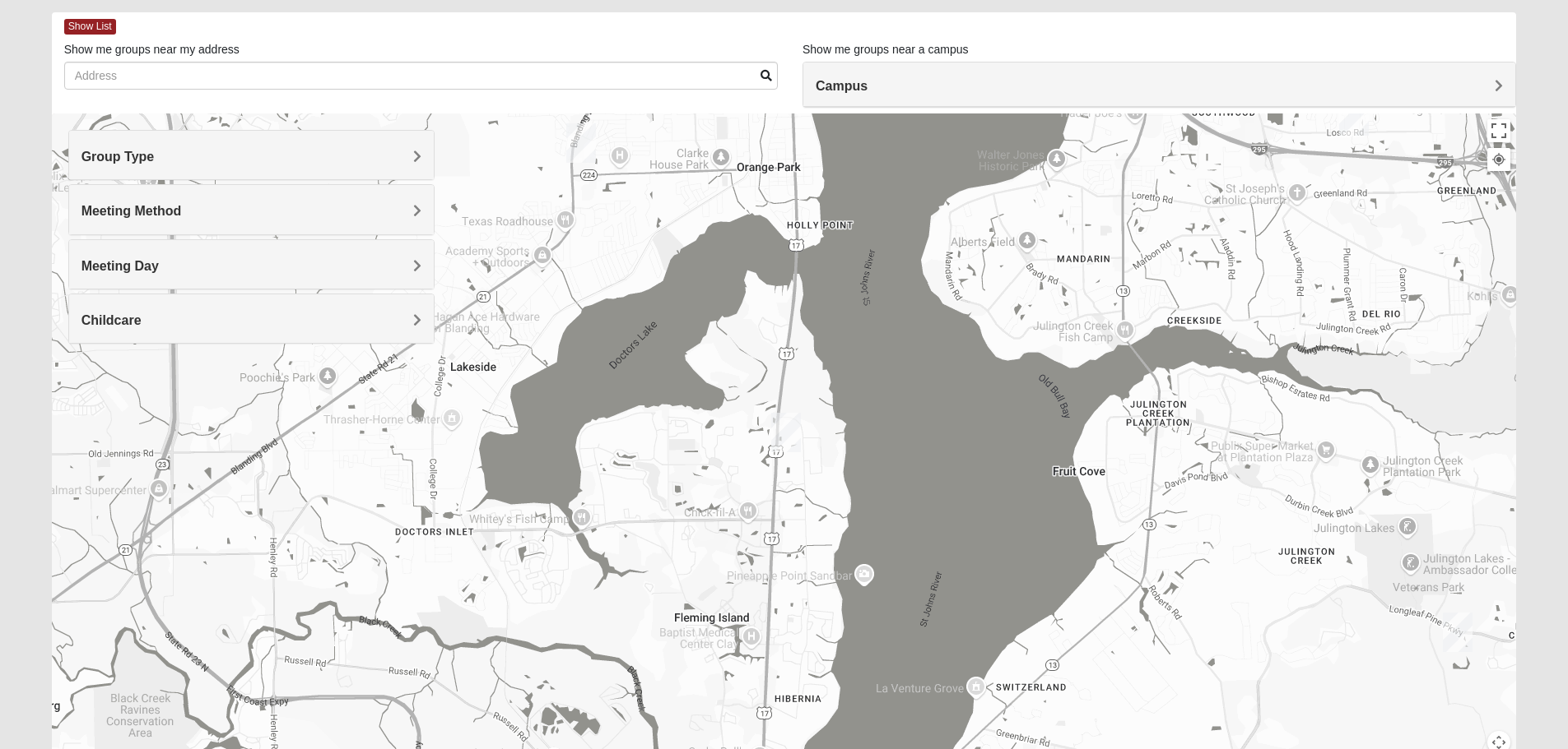
click at [278, 256] on div "Meeting Day" at bounding box center [251, 265] width 365 height 49
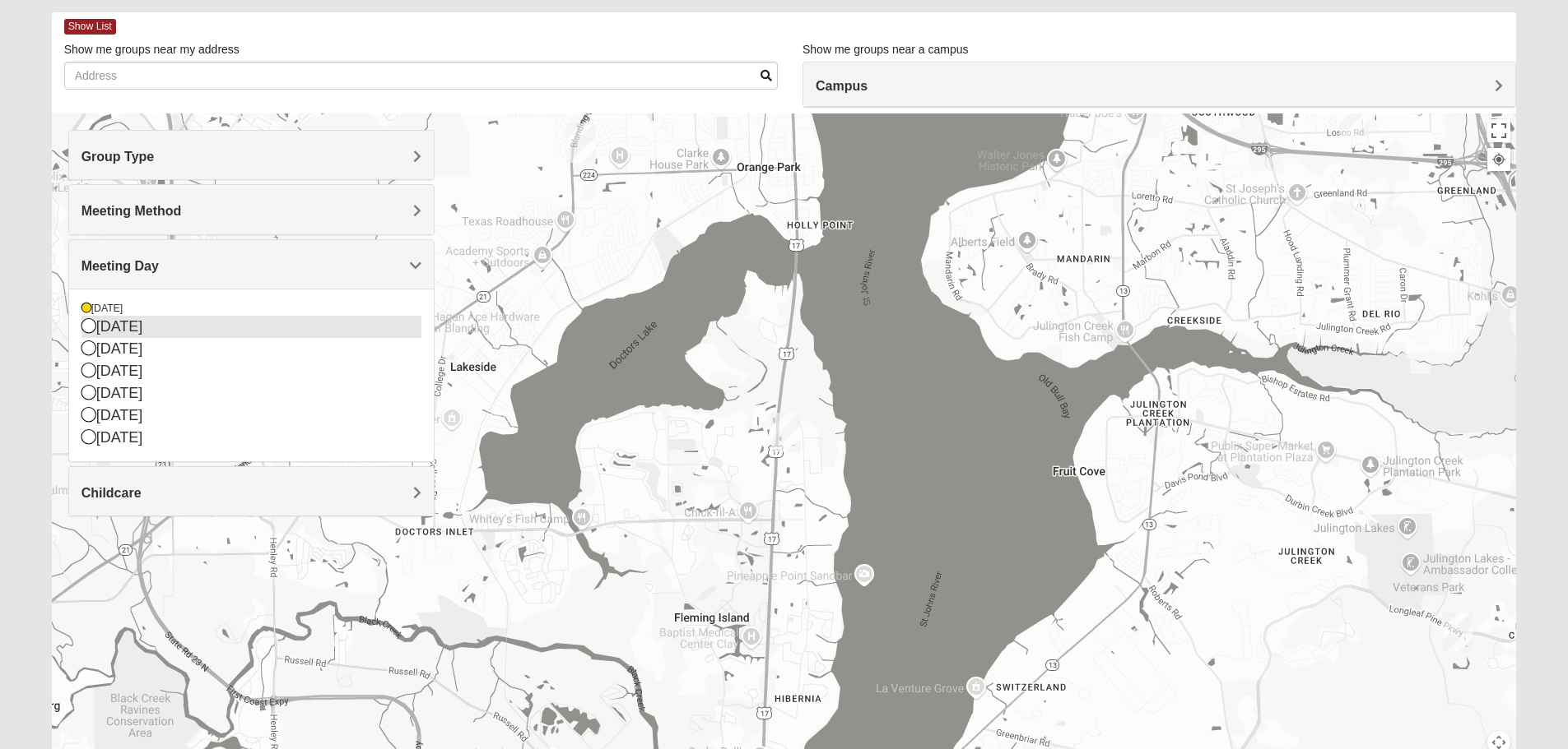
click at [153, 324] on div "[DATE]" at bounding box center [250, 327] width 339 height 22
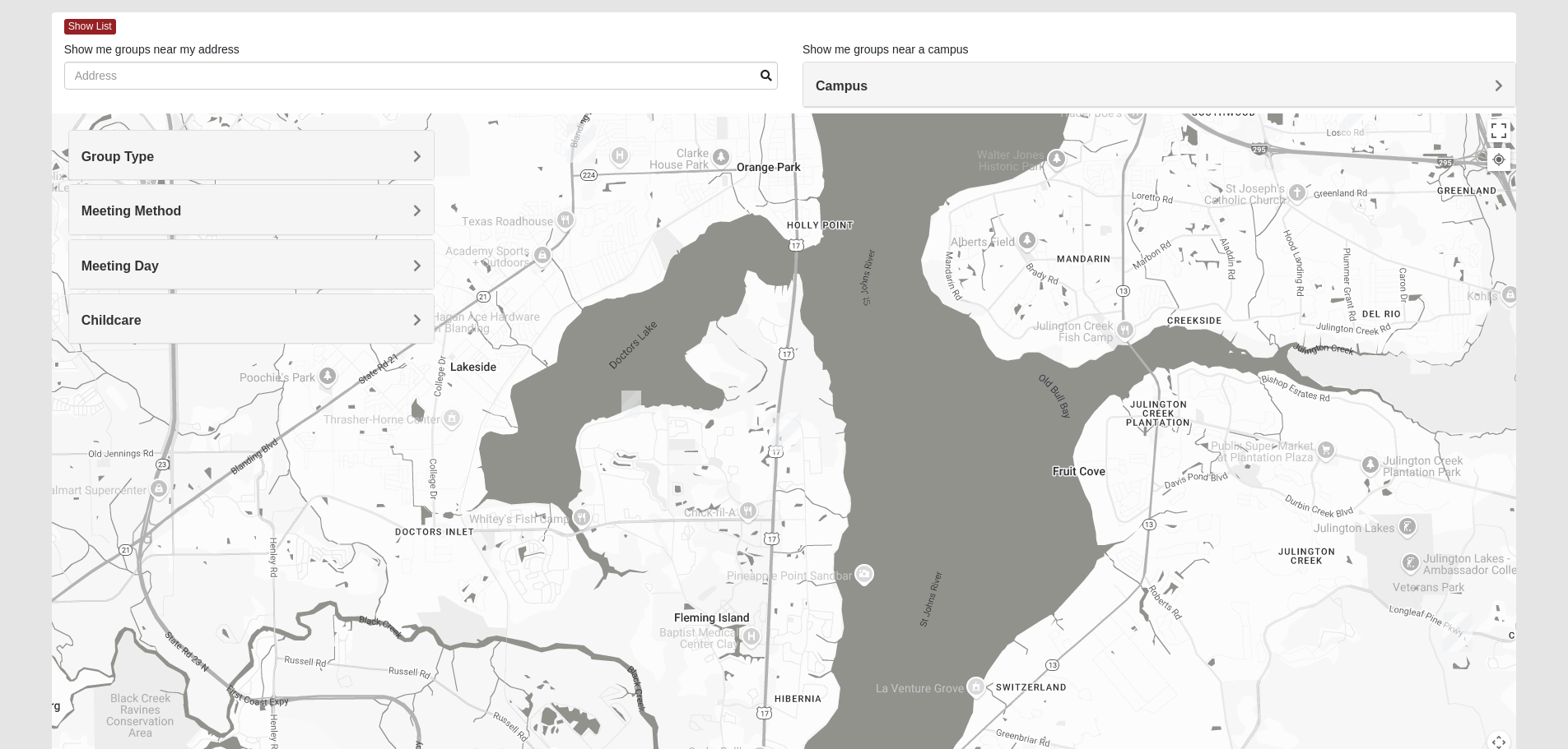
click at [635, 404] on img "1825 Mixed Suggs 32068" at bounding box center [631, 405] width 20 height 27
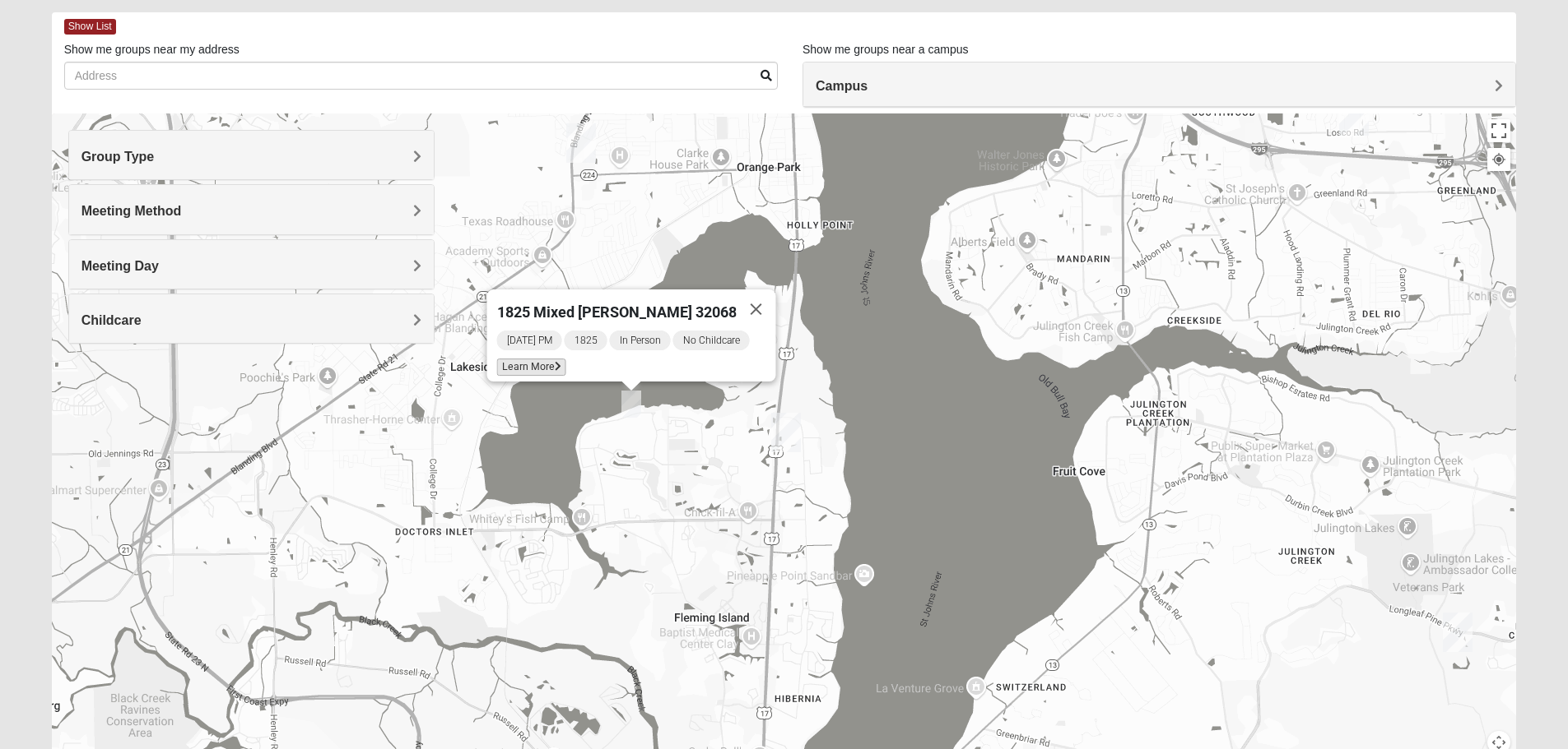
click at [560, 363] on icon at bounding box center [557, 367] width 7 height 10
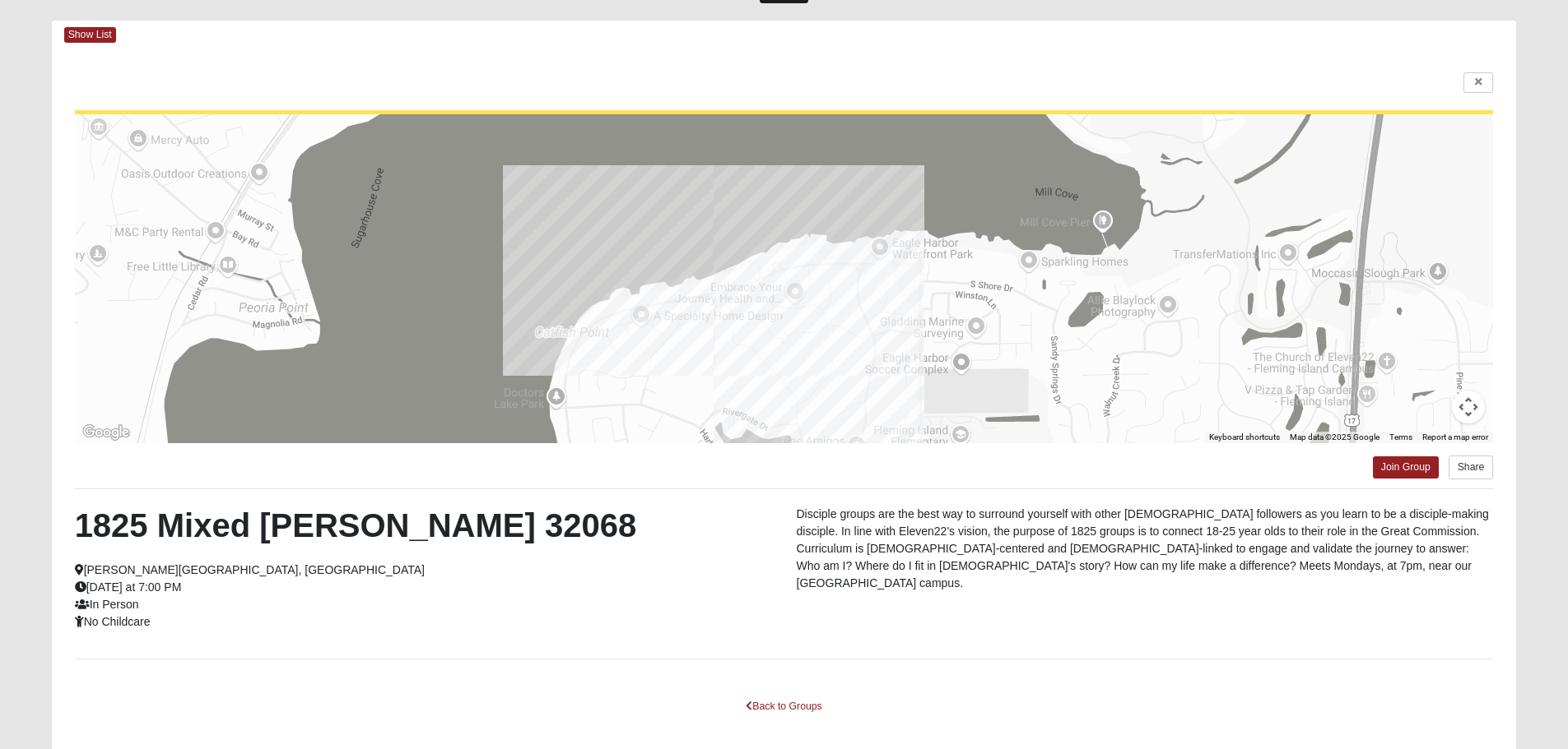
scroll to position [0, 0]
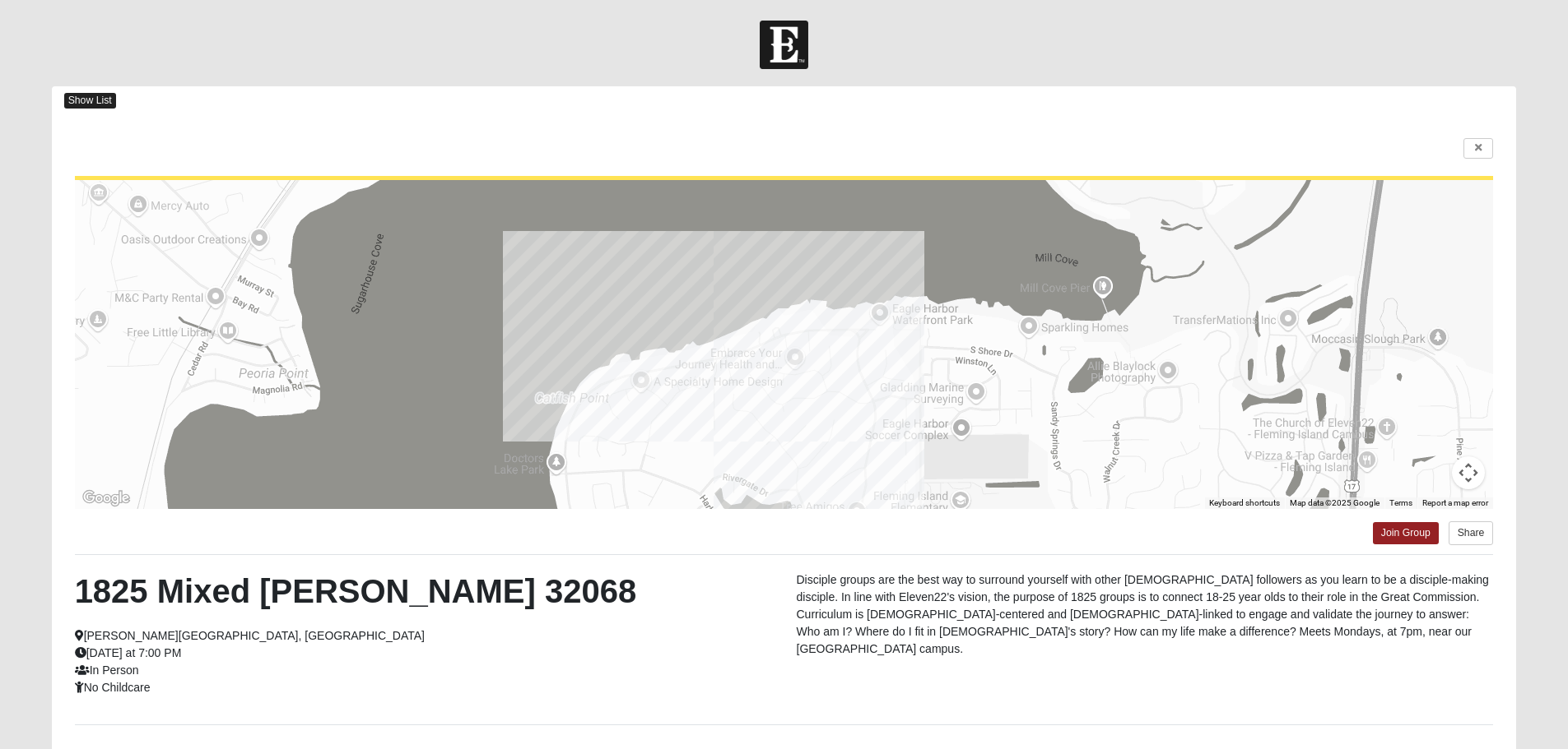
click at [101, 105] on span "Show List" at bounding box center [90, 101] width 52 height 16
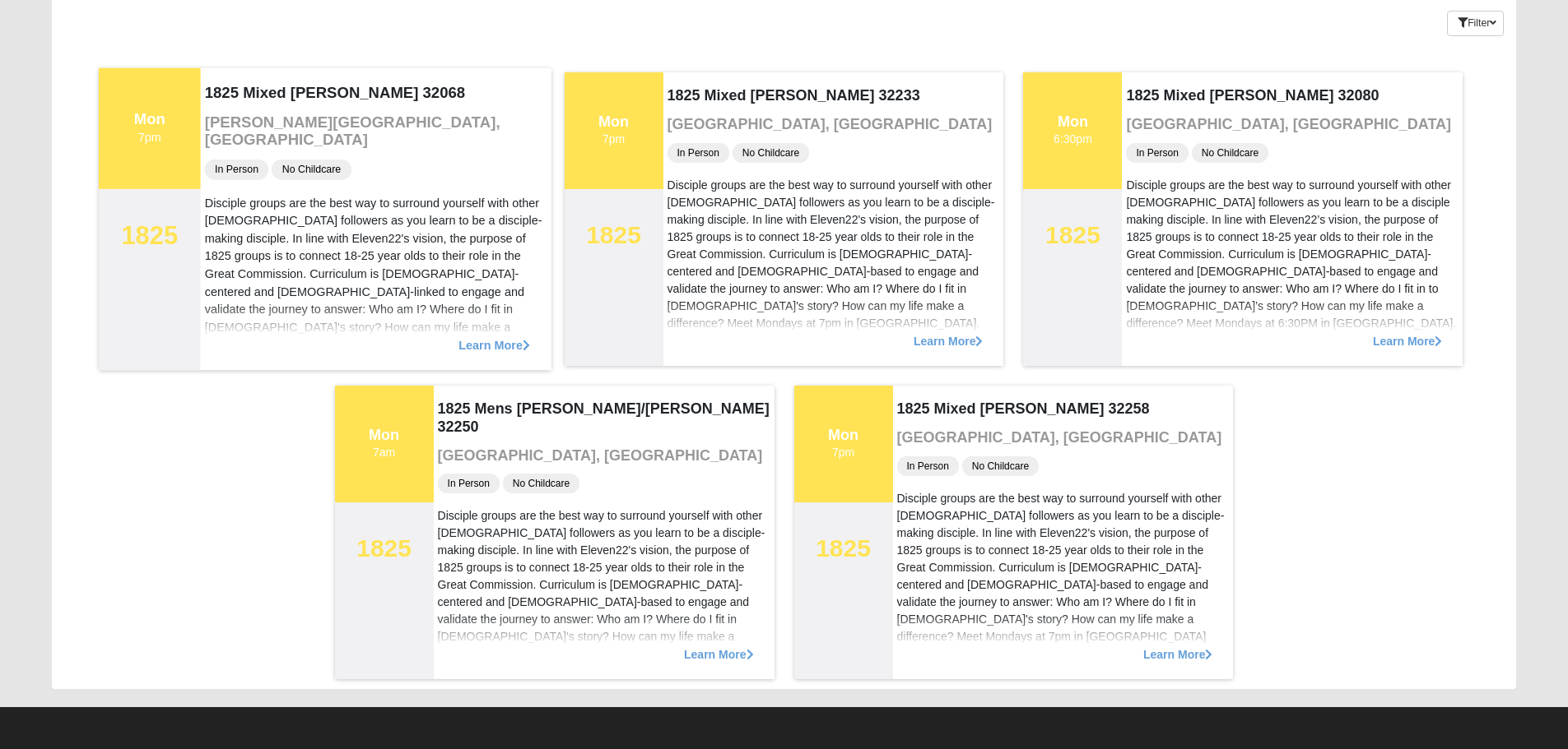
scroll to position [55, 0]
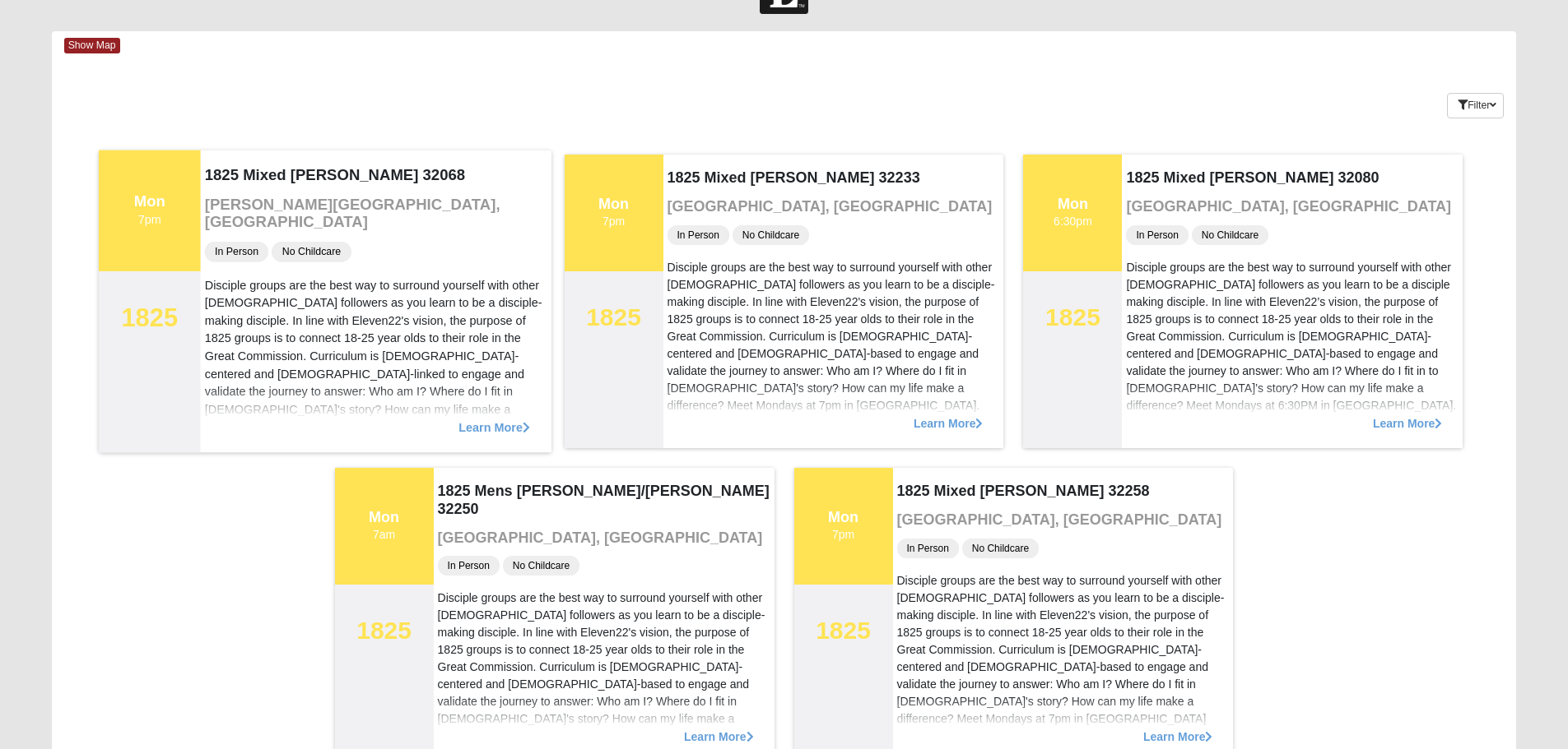
click at [484, 419] on span "Learn More" at bounding box center [494, 419] width 71 height 0
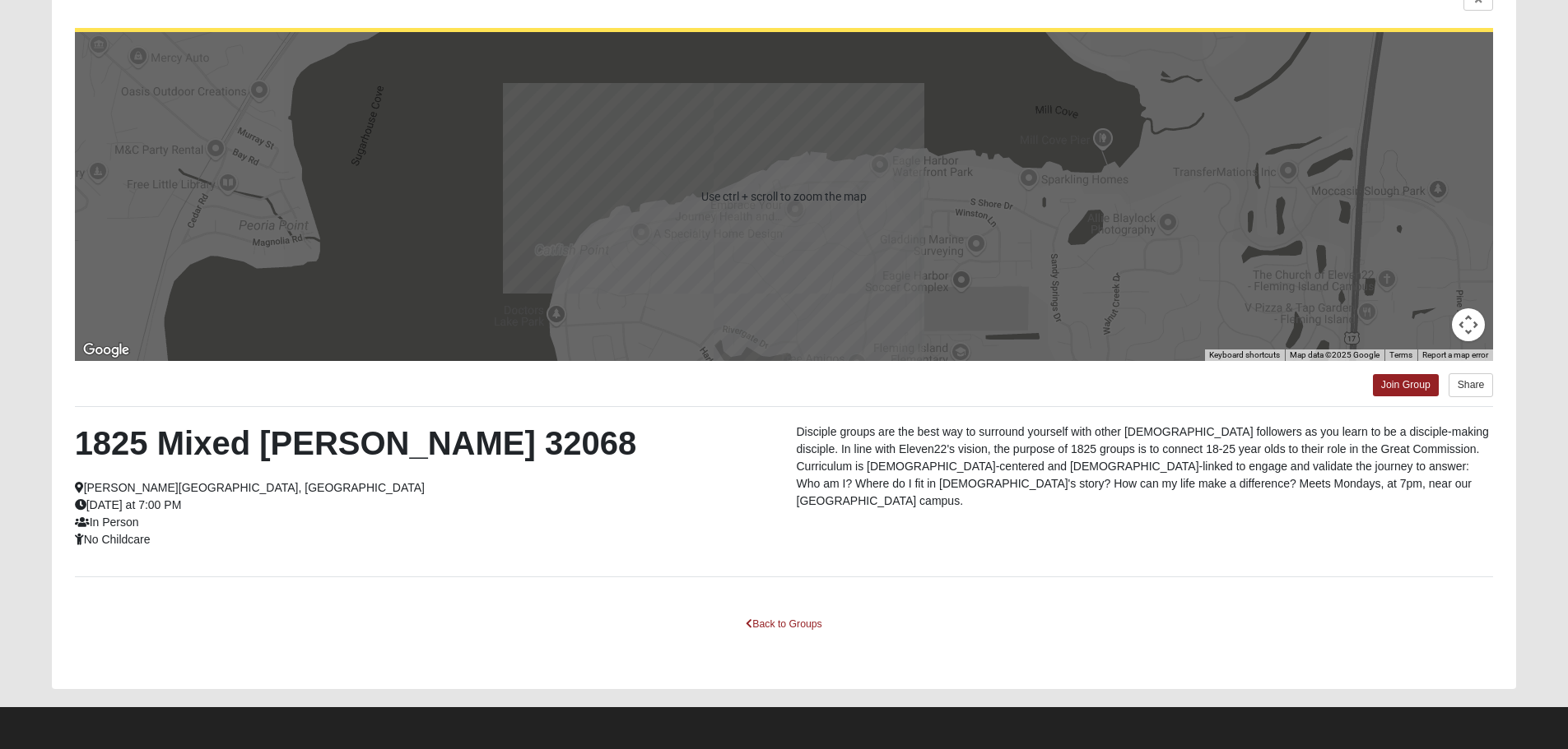
scroll to position [0, 0]
